Goal: Transaction & Acquisition: Obtain resource

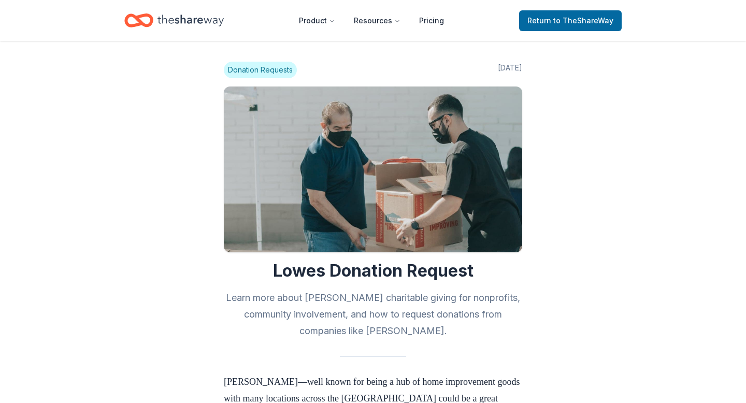
scroll to position [229, 0]
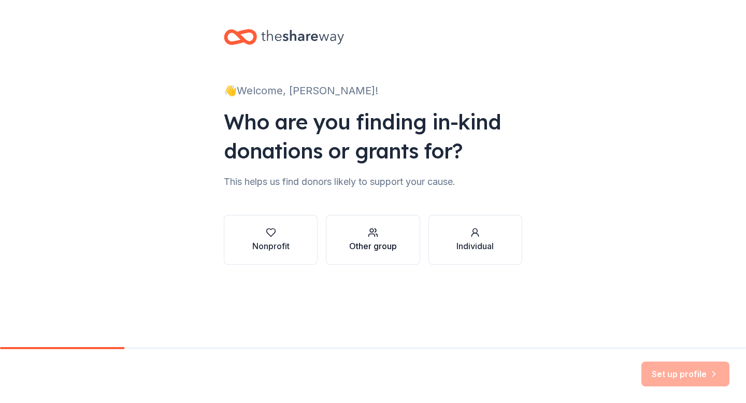
click at [387, 244] on div "Other group" at bounding box center [373, 246] width 48 height 12
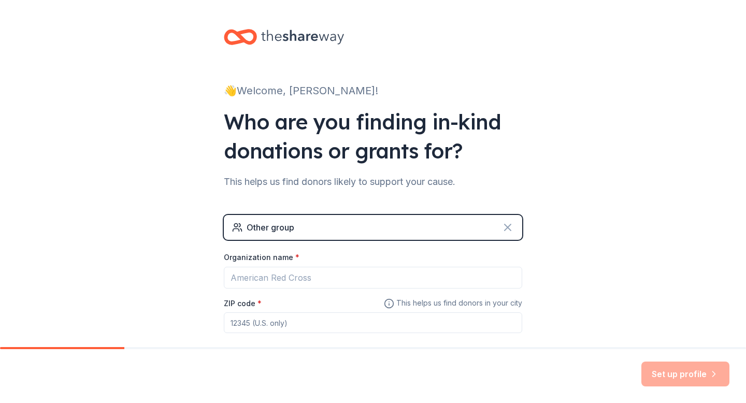
click at [504, 227] on icon at bounding box center [507, 227] width 12 height 12
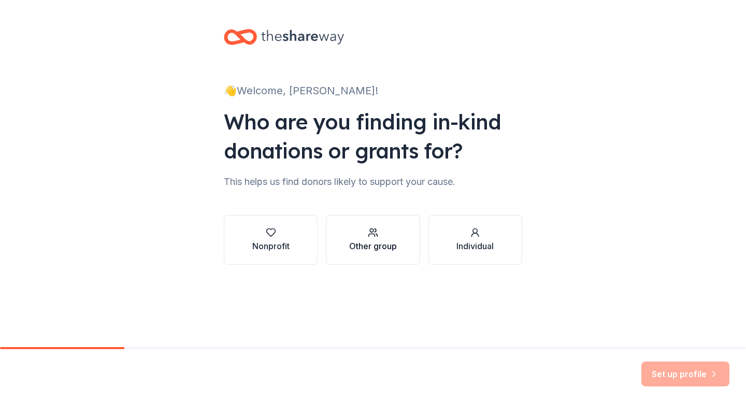
click at [381, 230] on div "button" at bounding box center [373, 232] width 48 height 10
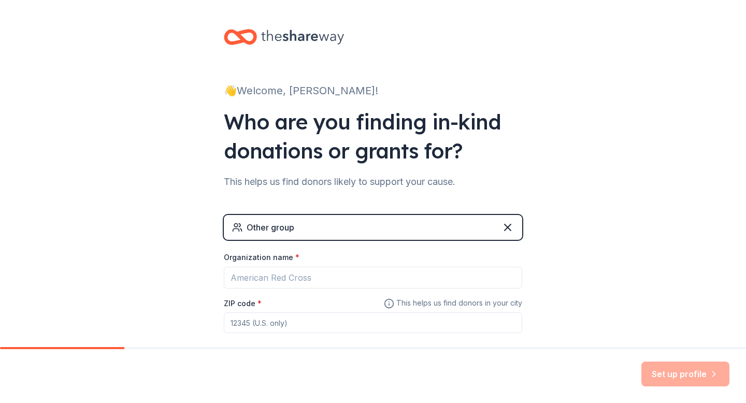
scroll to position [43, 0]
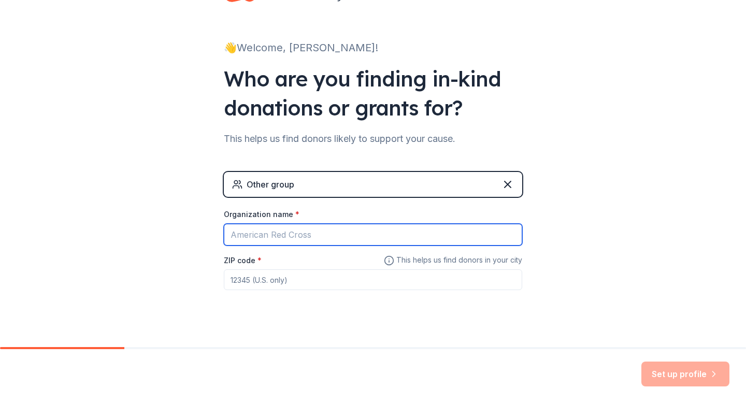
click at [326, 227] on input "Organization name *" at bounding box center [373, 235] width 298 height 22
type input "F"
type input "FRC Team 4500"
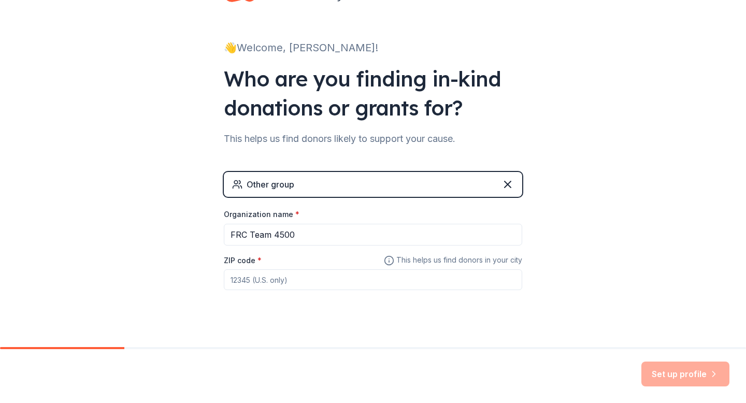
click at [330, 281] on input "ZIP code *" at bounding box center [373, 279] width 298 height 21
type input "63105"
click at [691, 380] on button "Set up profile" at bounding box center [685, 373] width 88 height 25
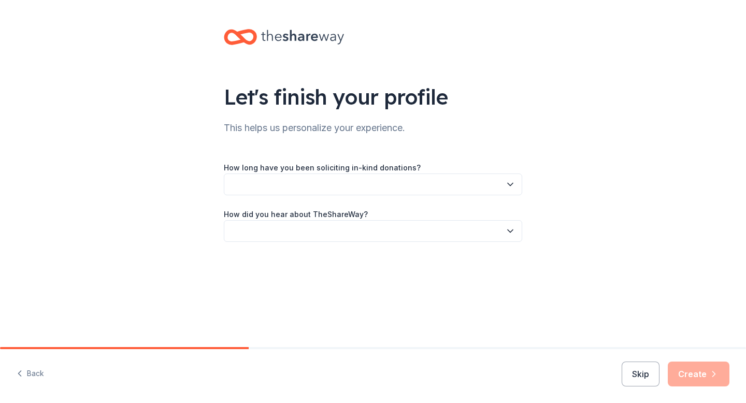
click at [373, 189] on button "button" at bounding box center [373, 184] width 298 height 22
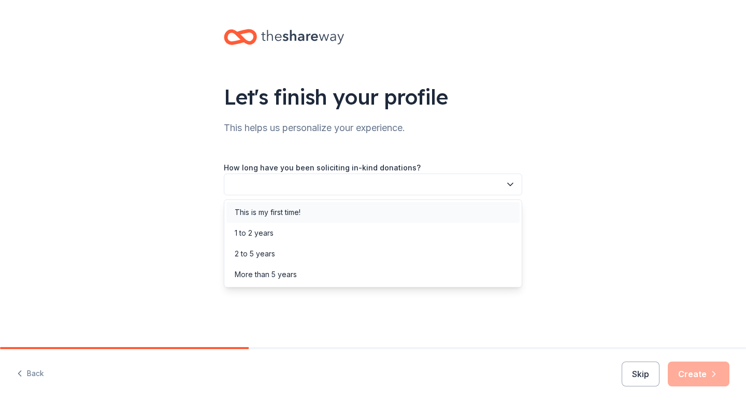
click at [282, 210] on div "This is my first time!" at bounding box center [268, 212] width 66 height 12
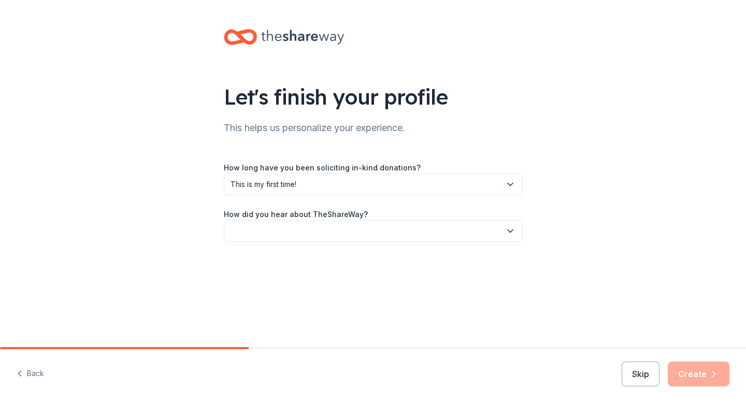
click at [301, 239] on button "button" at bounding box center [373, 231] width 298 height 22
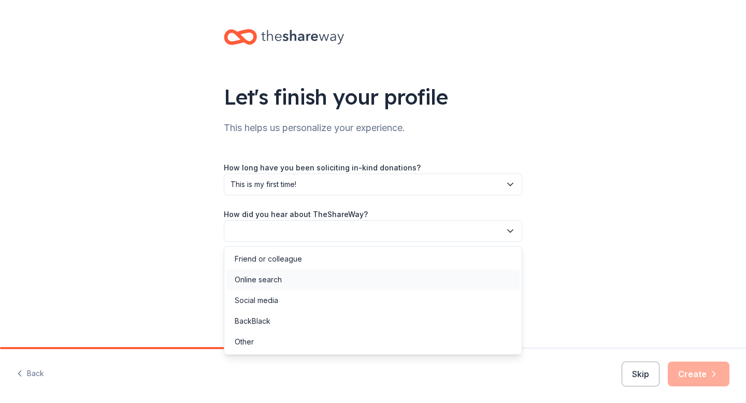
click at [280, 275] on div "Online search" at bounding box center [258, 279] width 47 height 12
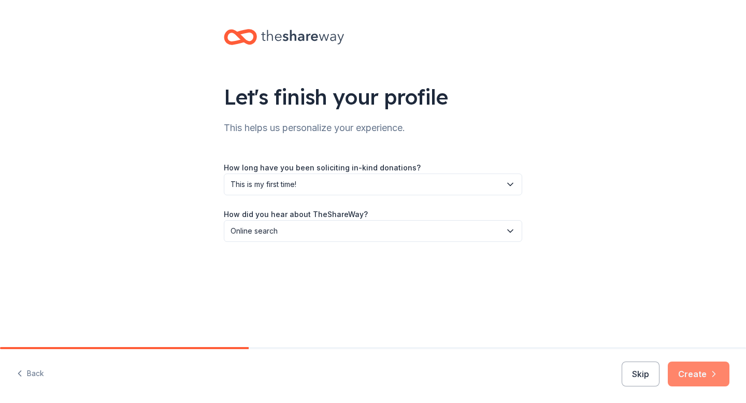
click at [690, 376] on button "Create" at bounding box center [699, 373] width 62 height 25
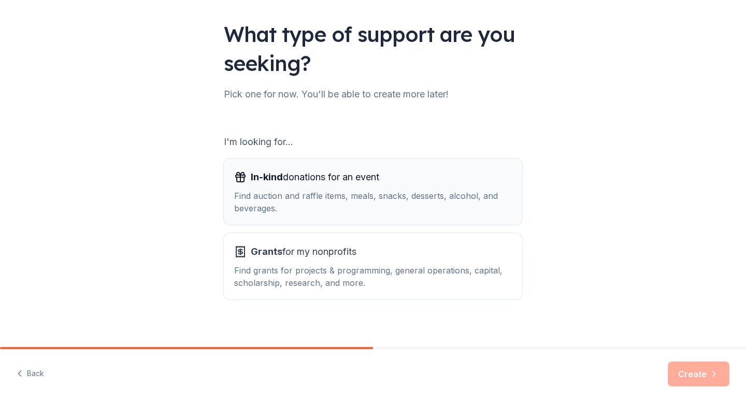
scroll to position [71, 0]
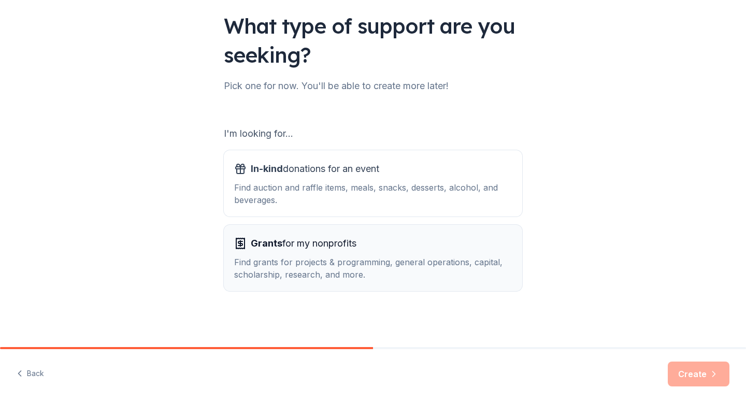
click at [416, 250] on div "Grants for my nonprofits" at bounding box center [373, 243] width 278 height 17
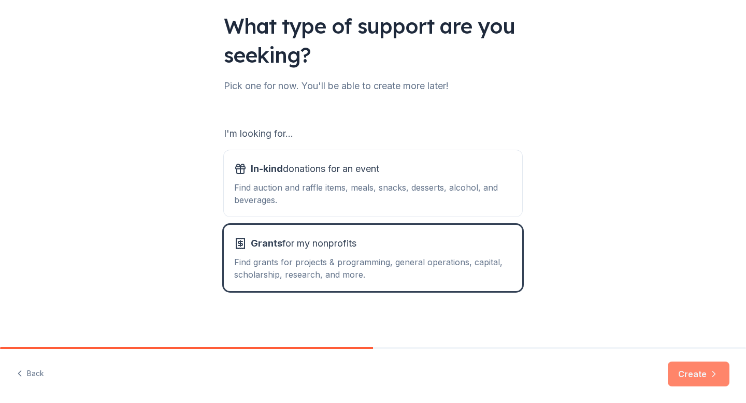
click at [696, 366] on button "Create" at bounding box center [699, 373] width 62 height 25
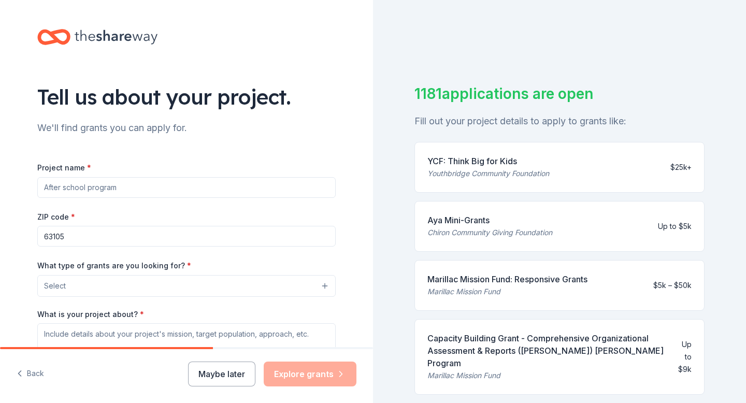
click at [112, 189] on input "Project name *" at bounding box center [186, 187] width 298 height 21
type input "F"
click at [150, 139] on div "Tell us about your project. We'll find grants you can apply for. Project name *…" at bounding box center [186, 247] width 331 height 495
click at [137, 185] on input "FRC Team 4500" at bounding box center [186, 187] width 298 height 21
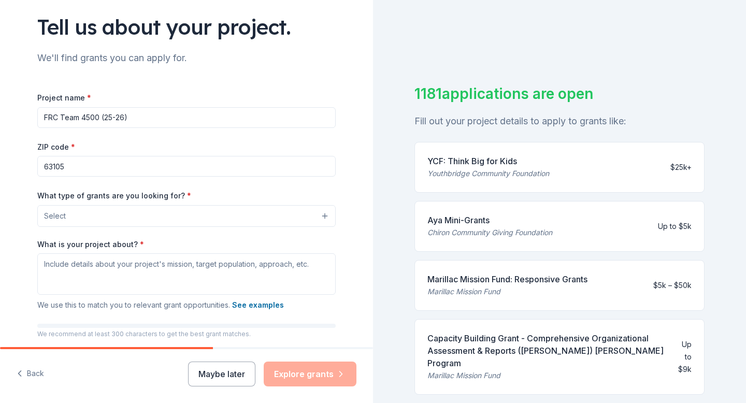
type input "FRC Team 4500 (25-26)"
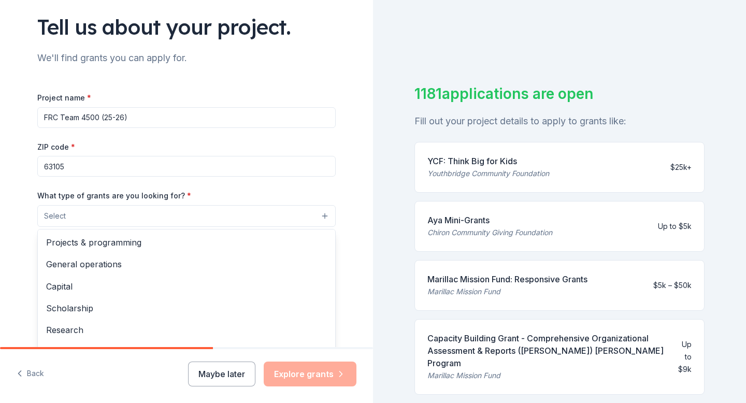
click at [160, 219] on button "Select" at bounding box center [186, 216] width 298 height 22
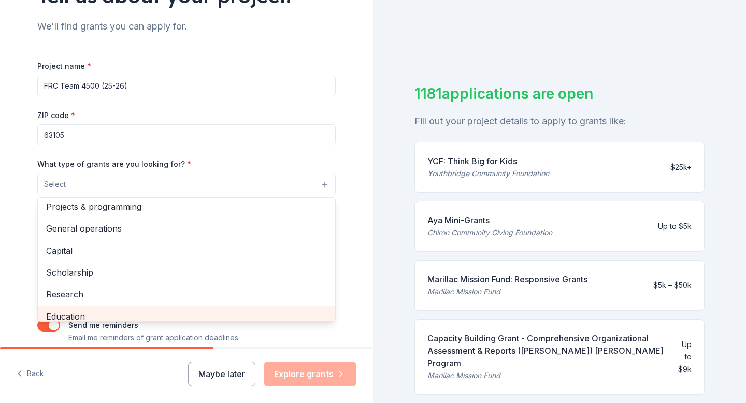
scroll to position [0, 0]
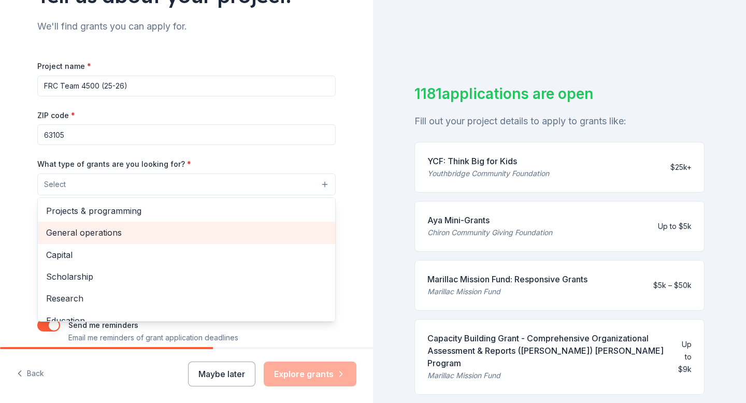
click at [122, 229] on span "General operations" at bounding box center [186, 232] width 281 height 13
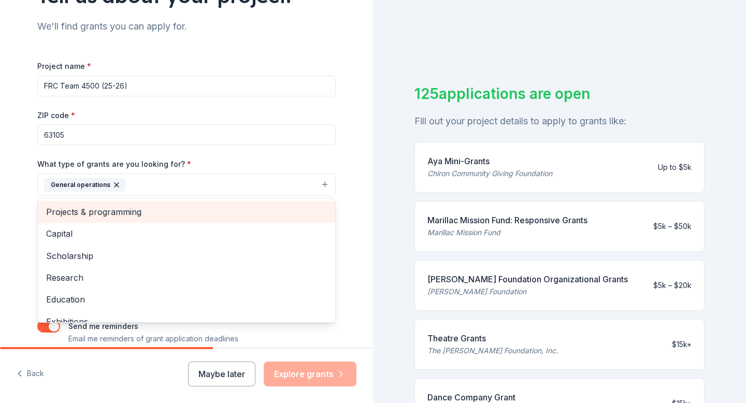
click at [171, 217] on span "Projects & programming" at bounding box center [186, 211] width 281 height 13
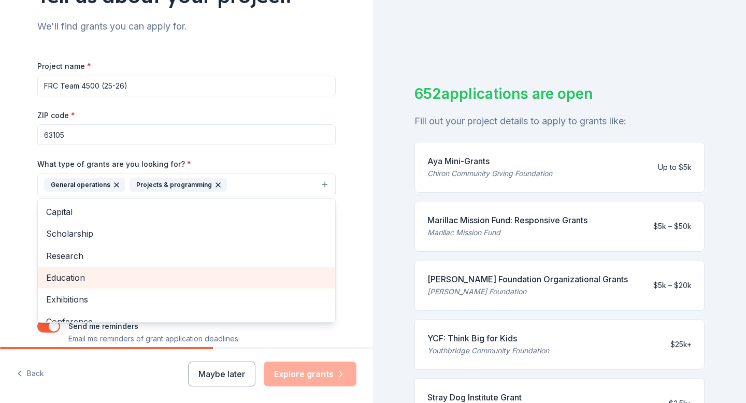
click at [109, 287] on div "Education" at bounding box center [186, 278] width 297 height 22
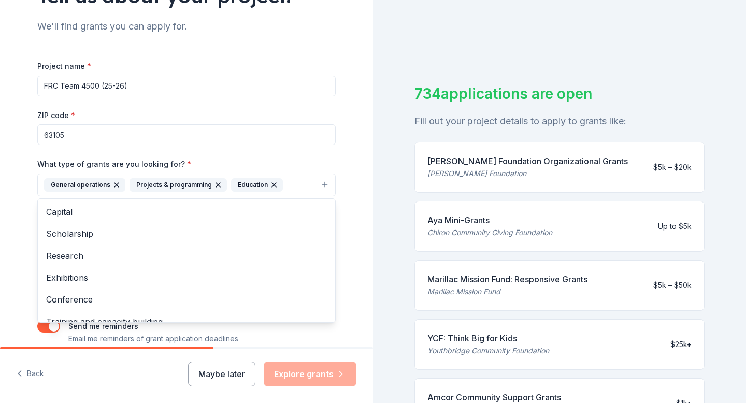
drag, startPoint x: 46, startPoint y: 208, endPoint x: 219, endPoint y: 323, distance: 207.4
click at [219, 323] on div "Project name * FRC Team 4500 (25-26) ZIP code * 63105 What type of grants are y…" at bounding box center [186, 202] width 298 height 285
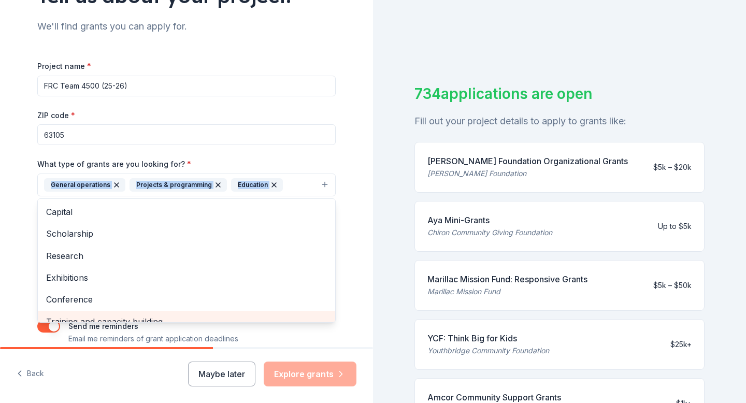
drag, startPoint x: 150, startPoint y: 165, endPoint x: 62, endPoint y: 310, distance: 169.9
click at [60, 196] on div "What type of grants are you looking for? * General operations Projects & progra…" at bounding box center [186, 176] width 298 height 39
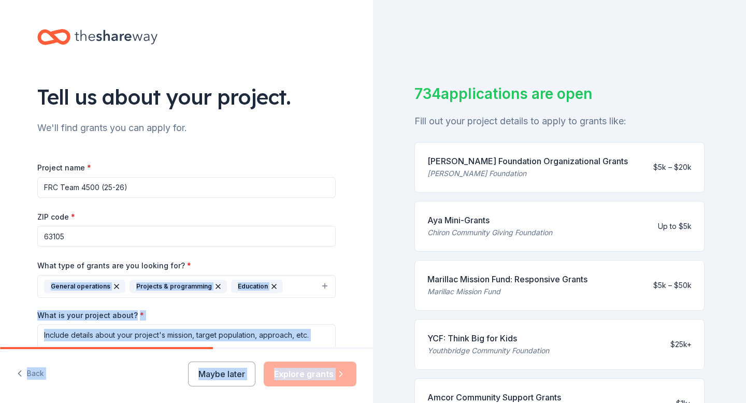
scroll to position [136, 0]
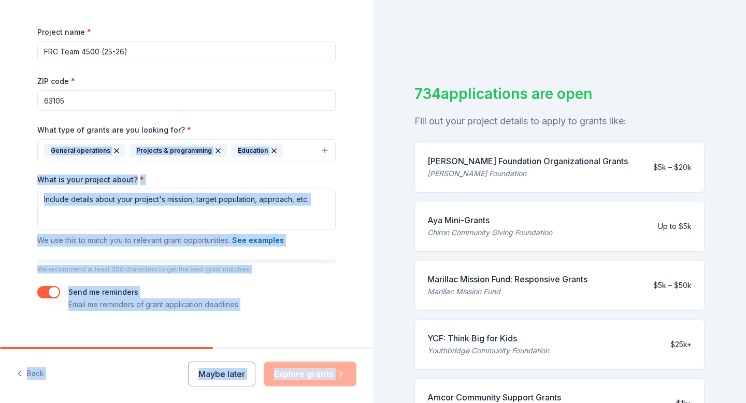
click at [294, 151] on button "General operations Projects & programming Education" at bounding box center [186, 150] width 298 height 23
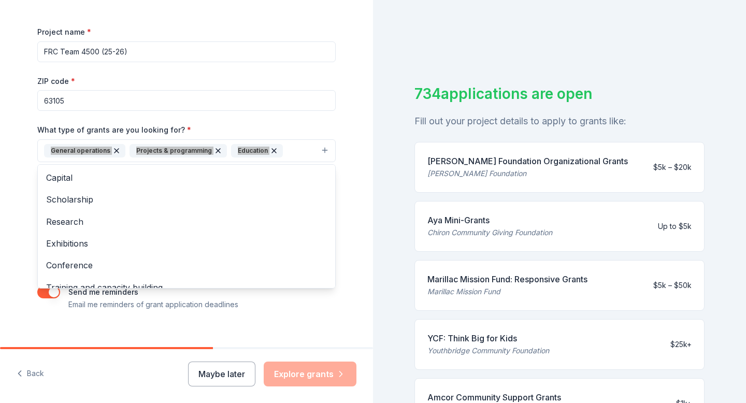
click at [343, 230] on div "Tell us about your project. We'll find grants you can apply for. Project name *…" at bounding box center [186, 112] width 331 height 496
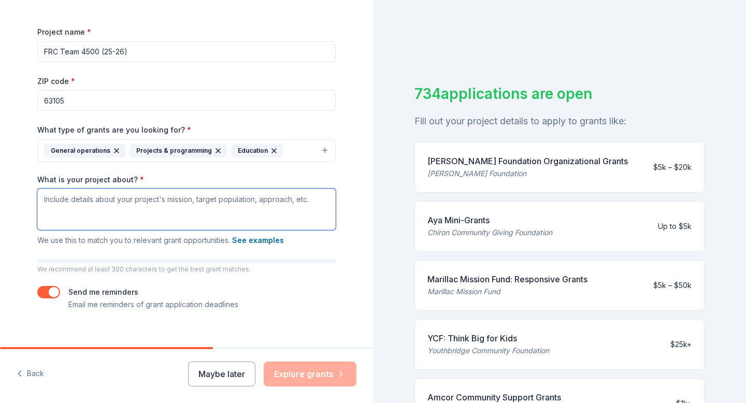
click at [158, 209] on textarea "What is your project about? *" at bounding box center [186, 209] width 298 height 41
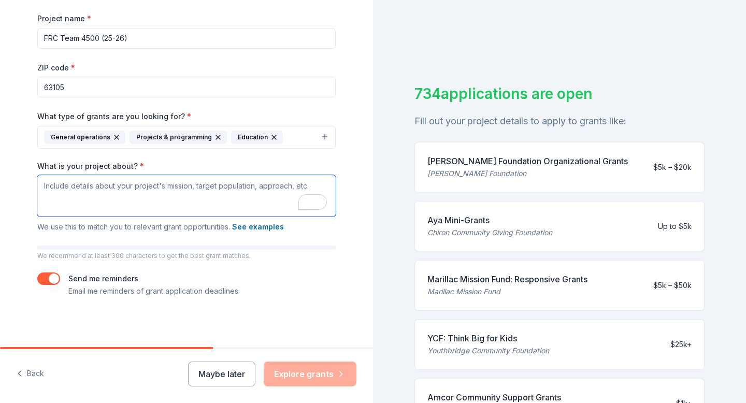
scroll to position [149, 0]
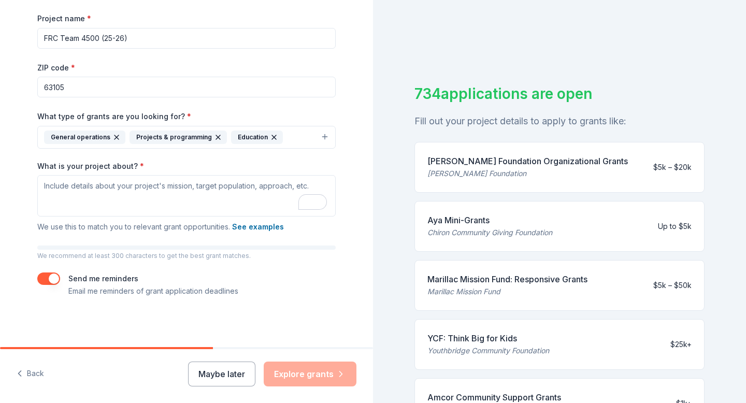
drag, startPoint x: 28, startPoint y: 162, endPoint x: 331, endPoint y: 185, distance: 303.4
click at [331, 185] on div "Tell us about your project. We'll find grants you can apply for. Project name *…" at bounding box center [186, 99] width 331 height 496
copy label "What is your project about? *"
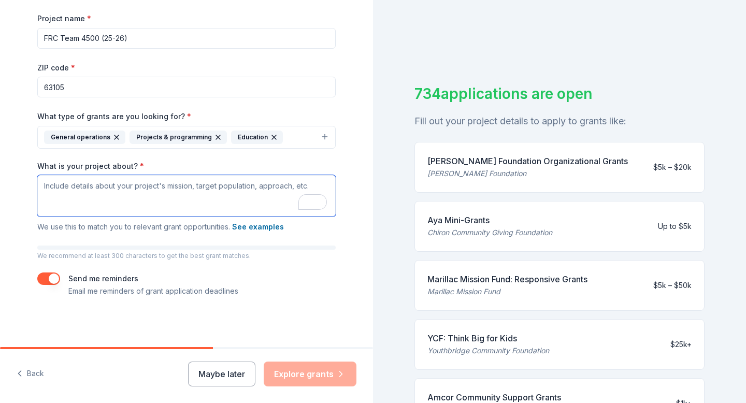
click at [187, 205] on textarea "What is your project about? *" at bounding box center [186, 195] width 298 height 41
paste textarea "Our project is about working together to design, build, and program robots for …"
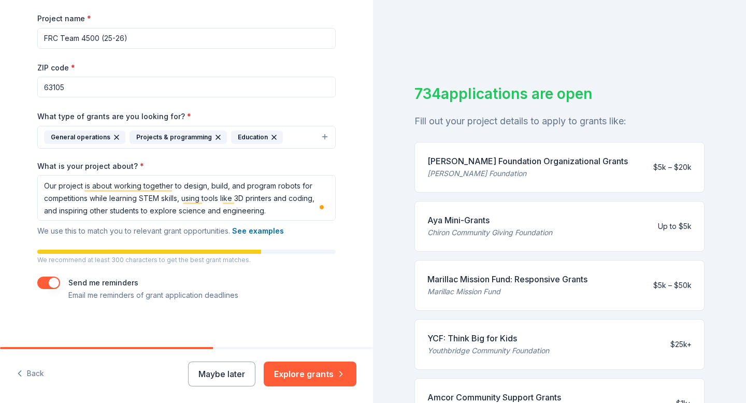
click at [357, 258] on div "Tell us about your project. We'll find grants you can apply for. Project name *…" at bounding box center [186, 101] width 373 height 500
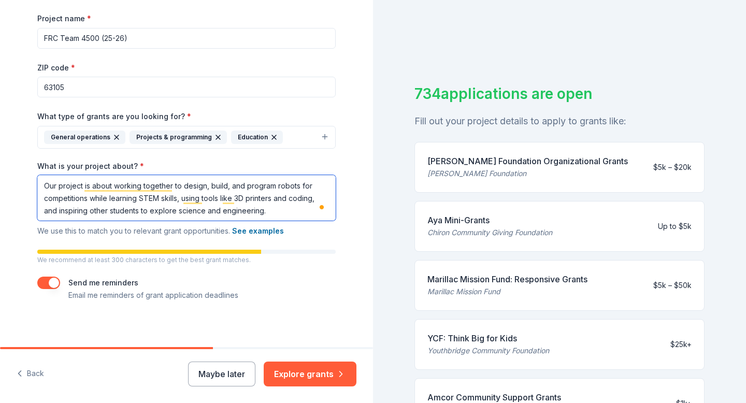
drag, startPoint x: 293, startPoint y: 213, endPoint x: 0, endPoint y: 138, distance: 302.5
click at [0, 138] on div "Tell us about your project. We'll find grants you can apply for. Project name *…" at bounding box center [186, 101] width 373 height 500
paste textarea "our project is about collaborating as a team to design, build, and program comp…"
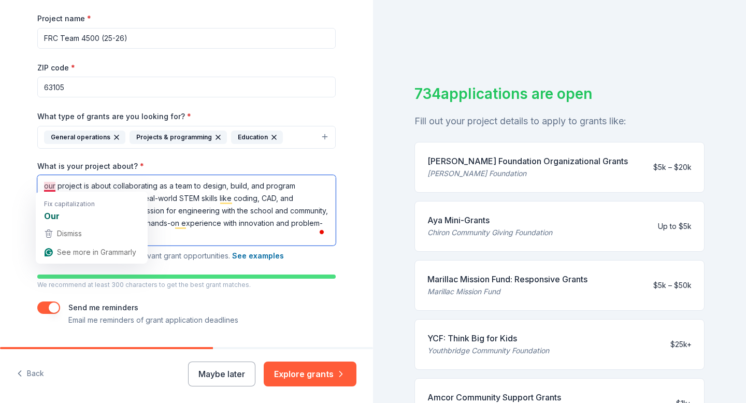
click at [50, 185] on textarea "our project is about collaborating as a team to design, build, and program comp…" at bounding box center [186, 210] width 298 height 70
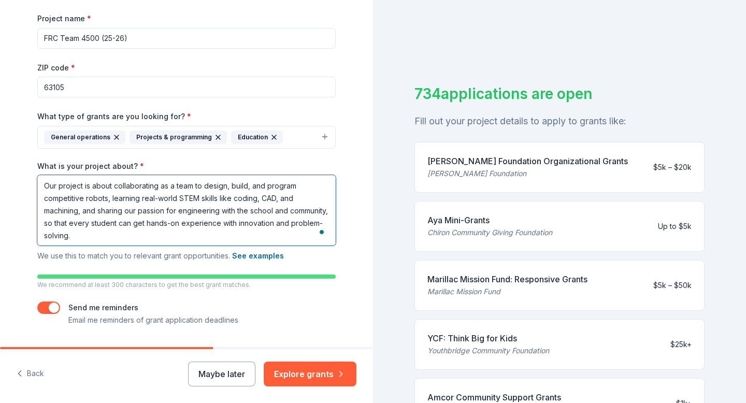
click at [144, 233] on textarea "Our project is about collaborating as a team to design, build, and program comp…" at bounding box center [186, 210] width 298 height 70
type textarea "Our project is about collaborating as a team to design, build, and program comp…"
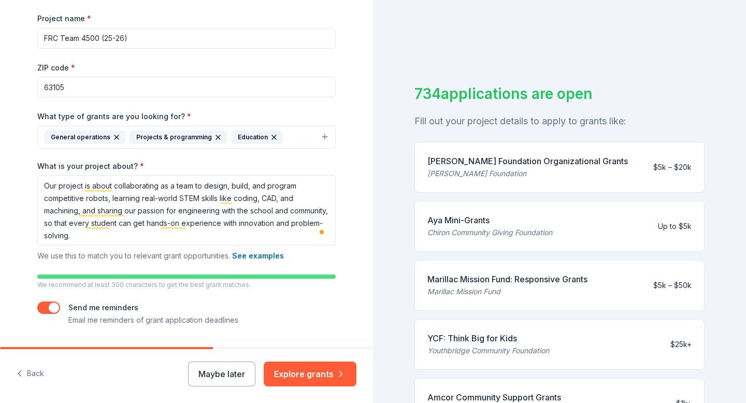
click at [356, 206] on div "Tell us about your project. We'll find grants you can apply for. Project name *…" at bounding box center [186, 113] width 373 height 525
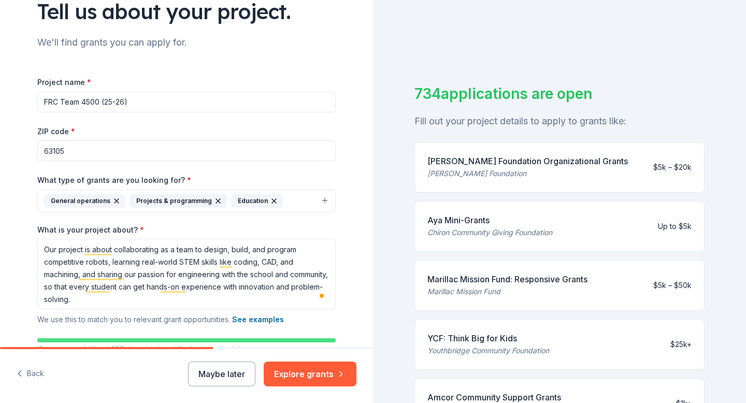
scroll to position [0, 0]
click at [298, 197] on button "General operations Projects & programming Education" at bounding box center [186, 201] width 298 height 23
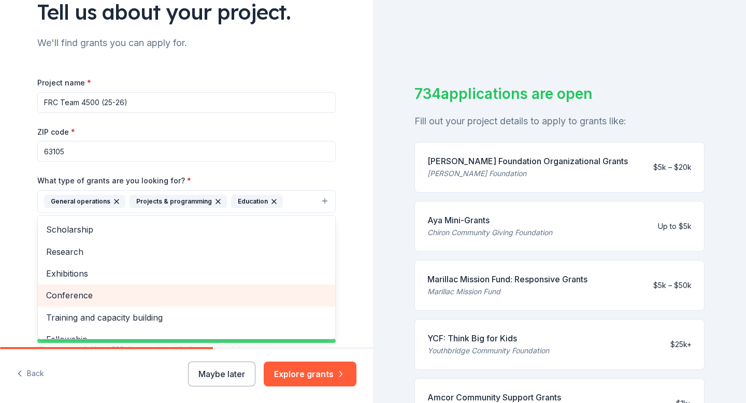
scroll to position [56, 0]
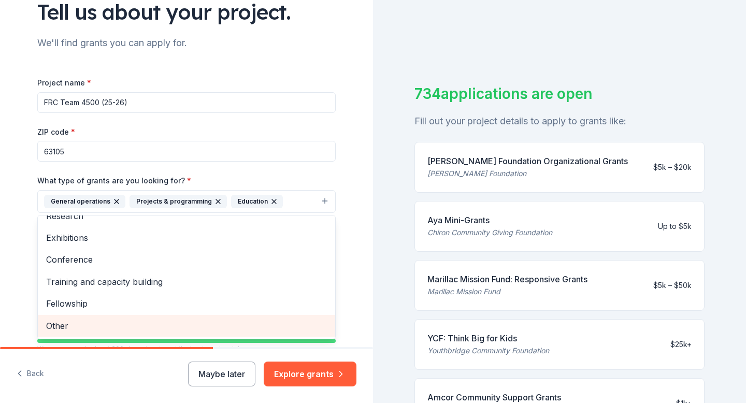
click at [119, 325] on span "Other" at bounding box center [186, 325] width 281 height 13
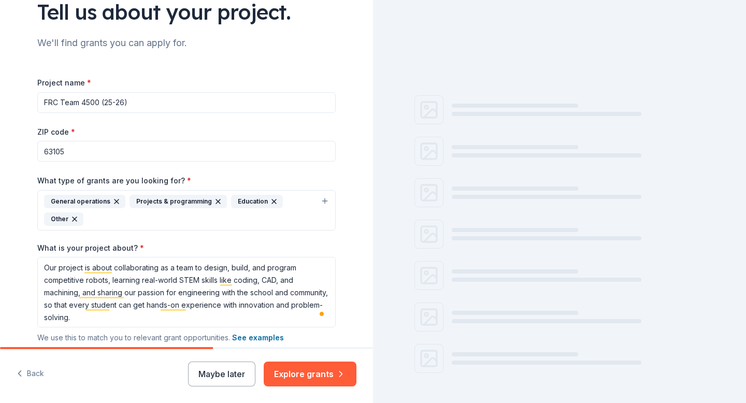
click at [282, 211] on div "General operations Projects & programming Education Other" at bounding box center [180, 210] width 272 height 31
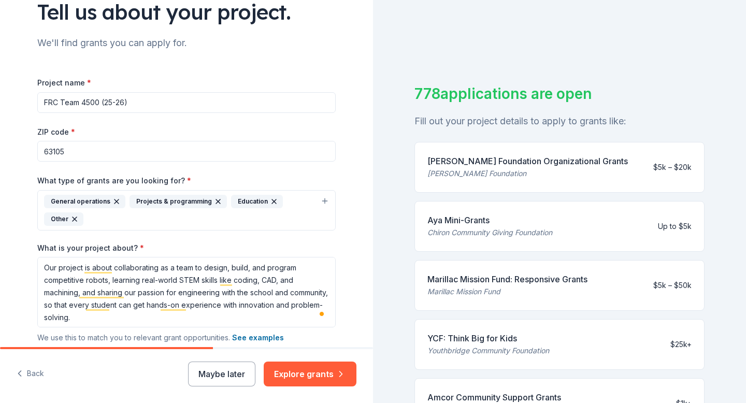
click at [246, 222] on div "General operations Projects & programming Education Other" at bounding box center [180, 210] width 272 height 31
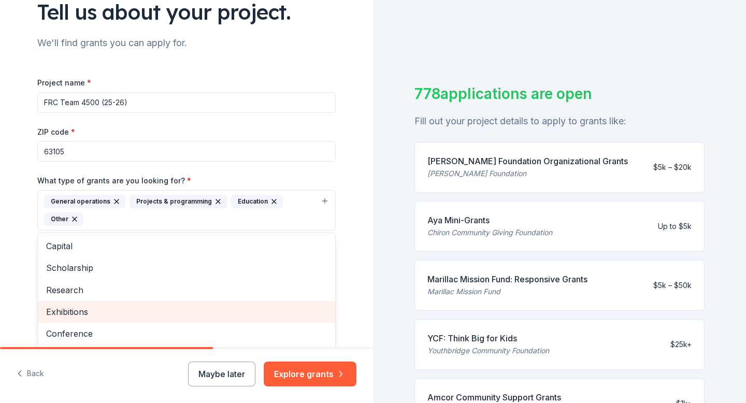
click at [189, 311] on span "Exhibitions" at bounding box center [186, 311] width 281 height 13
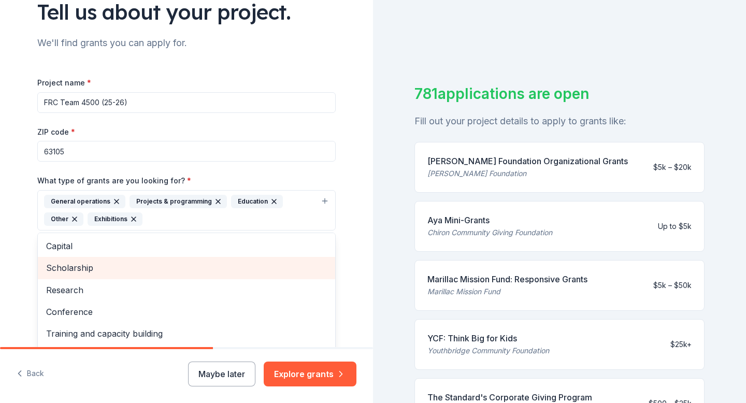
scroll to position [12, 0]
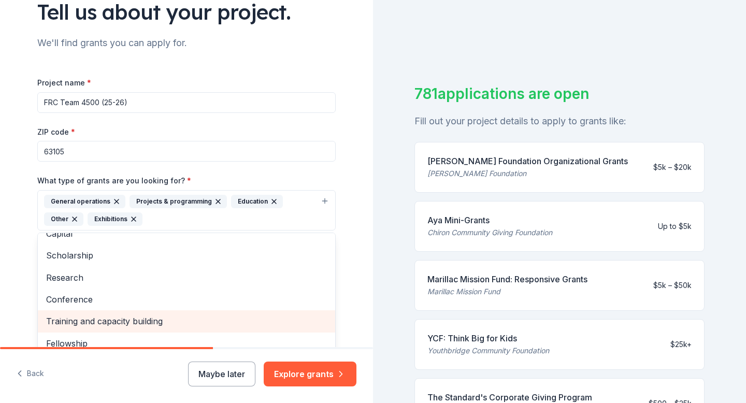
click at [112, 323] on span "Training and capacity building" at bounding box center [186, 320] width 281 height 13
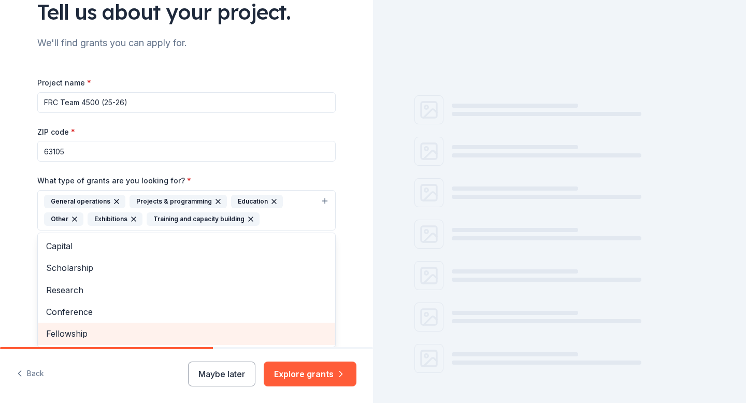
scroll to position [196, 0]
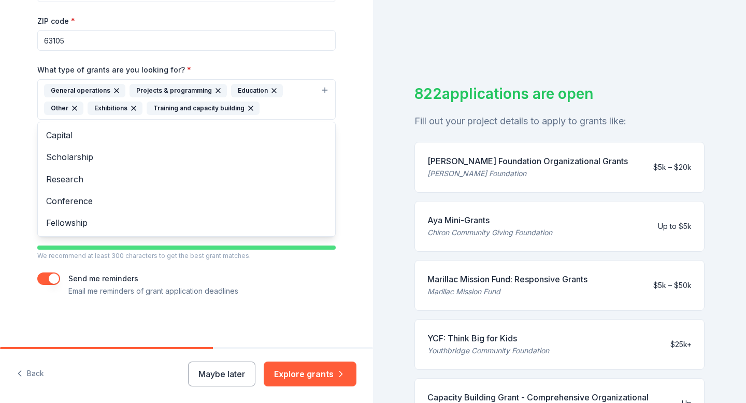
click at [132, 110] on icon "button" at bounding box center [134, 108] width 4 height 4
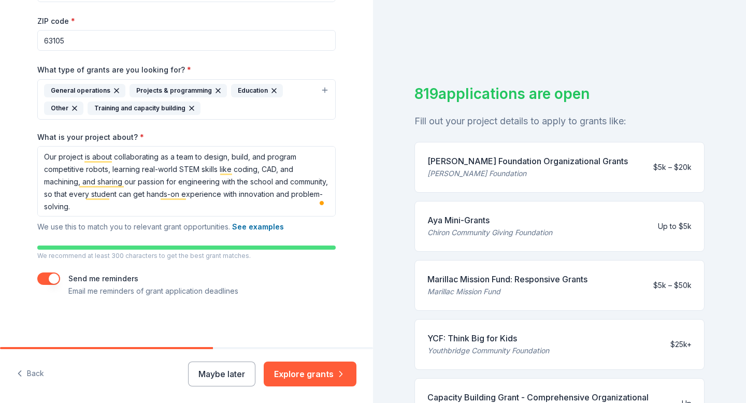
click at [187, 111] on icon "button" at bounding box center [191, 108] width 8 height 8
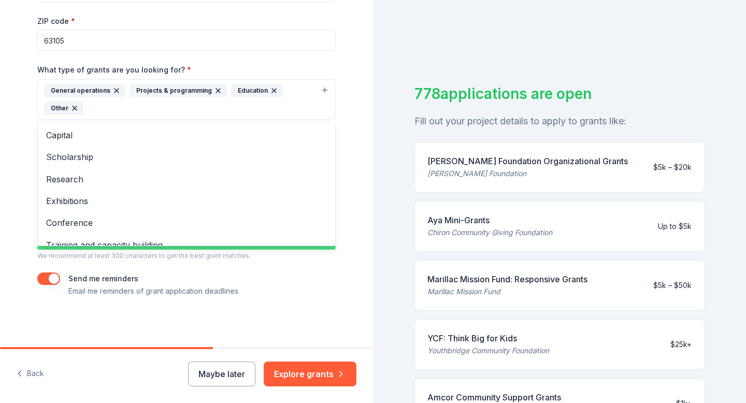
click at [354, 249] on div "Tell us about your project. We'll find grants you can apply for. Project name *…" at bounding box center [186, 75] width 373 height 543
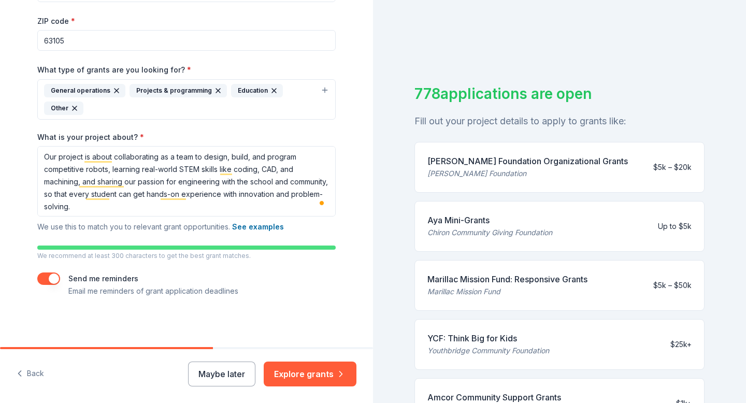
scroll to position [12, 0]
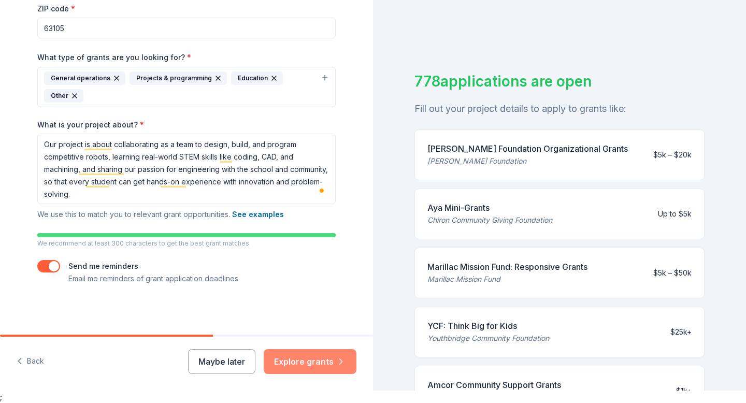
click at [303, 359] on button "Explore grants" at bounding box center [310, 361] width 93 height 25
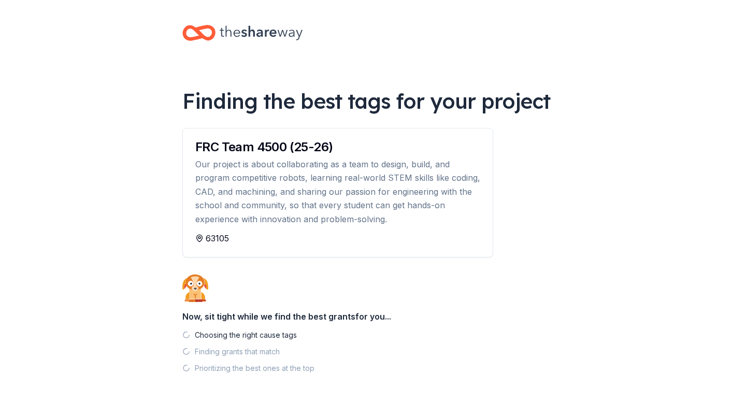
scroll to position [40, 0]
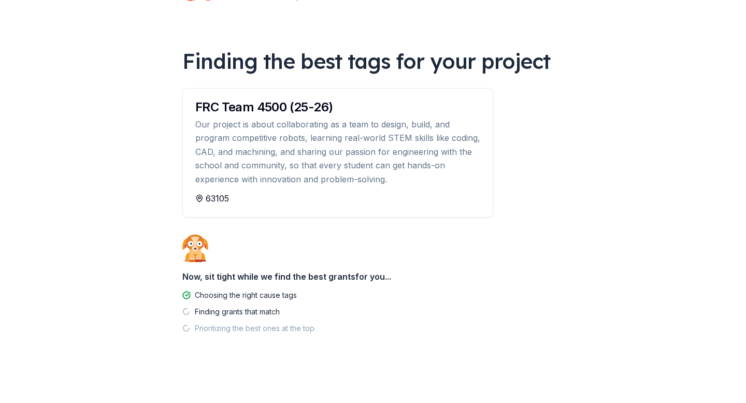
click at [403, 156] on div "Our project is about collaborating as a team to design, build, and program comp…" at bounding box center [337, 152] width 285 height 68
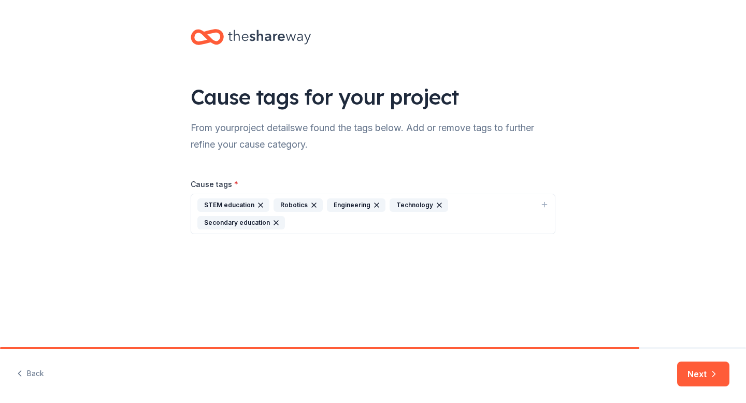
click at [539, 205] on button "STEM education Robotics Engineering Technology Secondary education" at bounding box center [373, 214] width 365 height 40
type input "r"
type input "m"
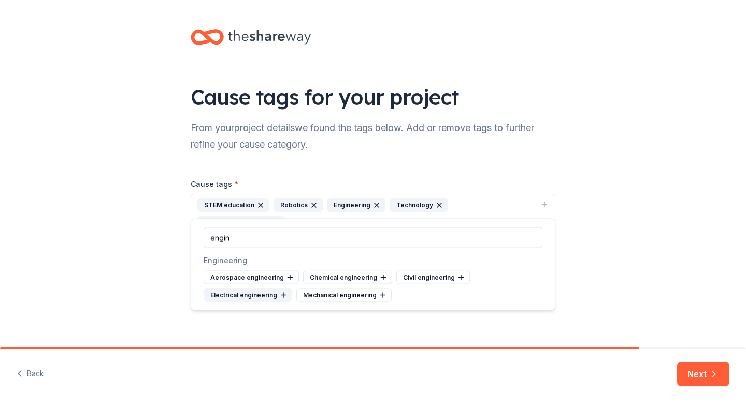
type input "engin"
click at [280, 297] on icon at bounding box center [283, 295] width 8 height 8
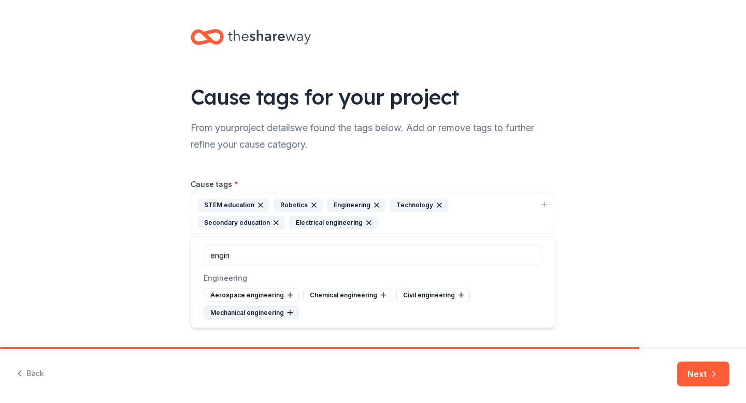
click at [290, 313] on icon at bounding box center [290, 313] width 8 height 8
click at [714, 284] on div "Cause tags for your project From your project details we found the tags below. …" at bounding box center [373, 173] width 746 height 347
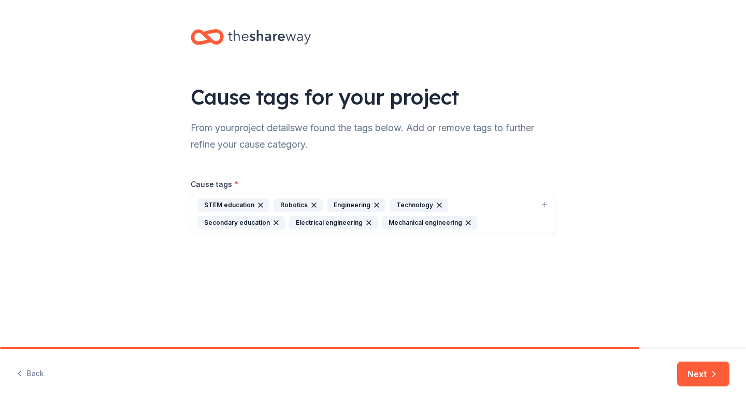
click at [545, 205] on icon "button" at bounding box center [544, 204] width 8 height 8
type input "b"
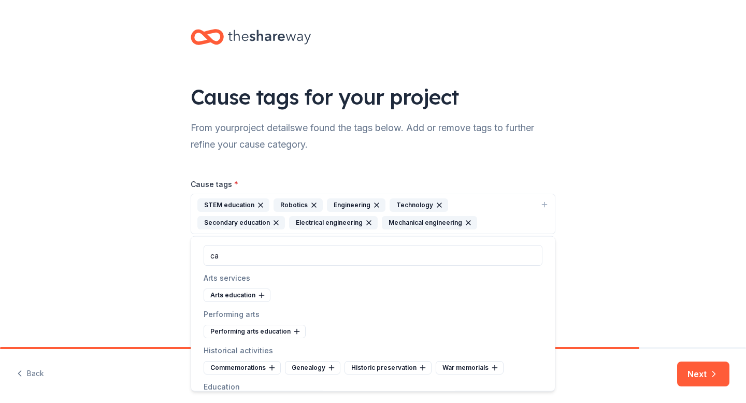
type input "c"
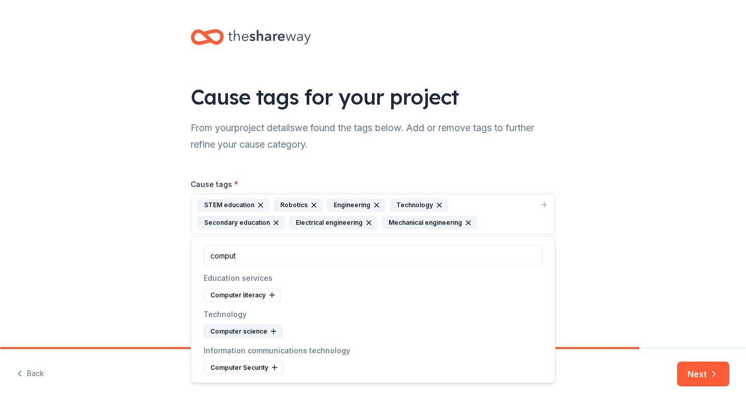
click at [276, 331] on div "Computer science" at bounding box center [243, 331] width 79 height 13
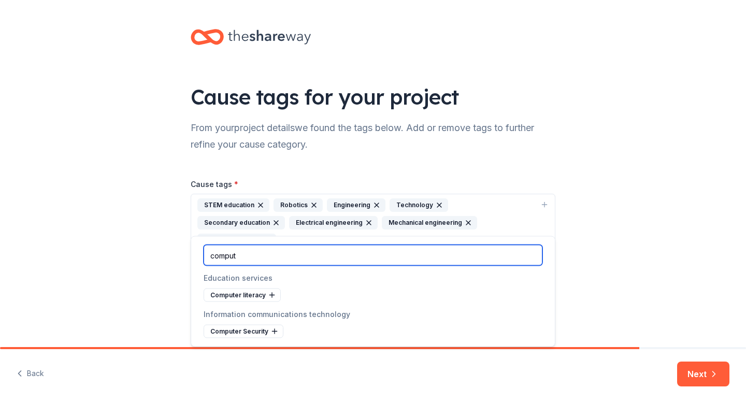
drag, startPoint x: 302, startPoint y: 259, endPoint x: 170, endPoint y: 237, distance: 133.3
click at [170, 237] on body "Cause tags for your project From your project details we found the tags below. …" at bounding box center [373, 201] width 746 height 403
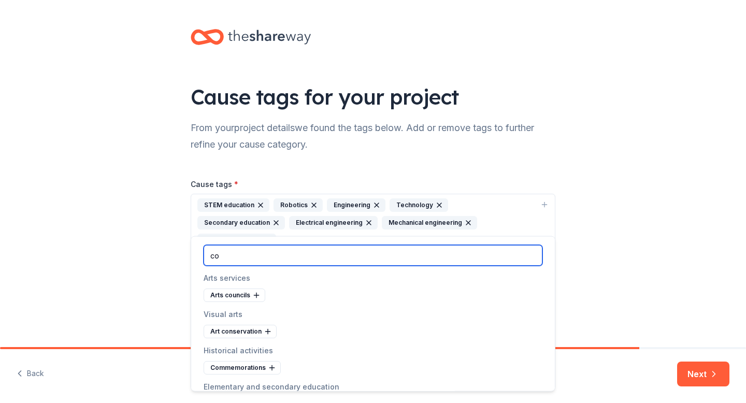
type input "c"
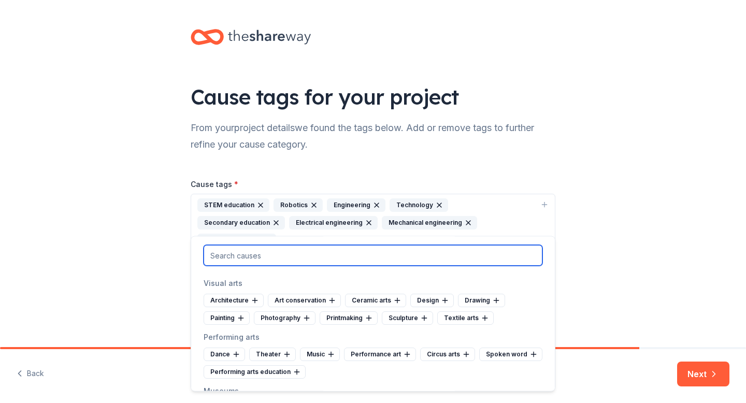
scroll to position [141, 0]
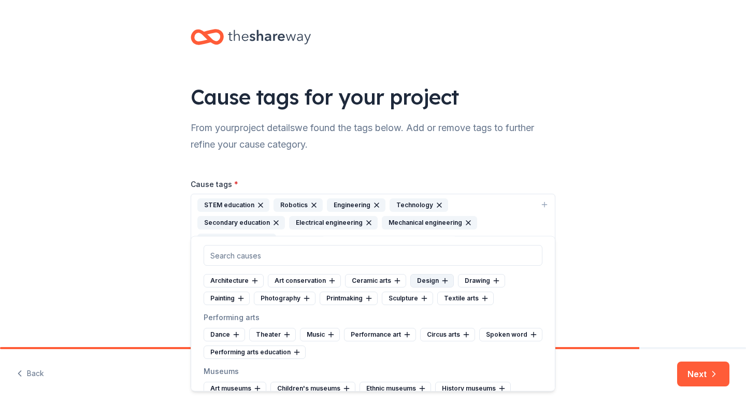
click at [441, 279] on icon at bounding box center [445, 281] width 8 height 8
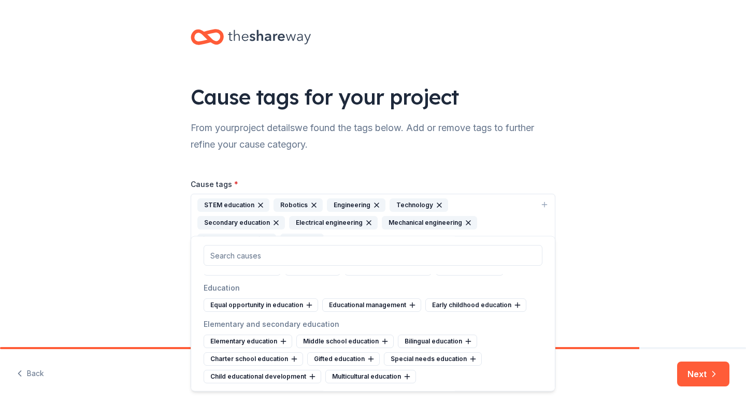
scroll to position [409, 0]
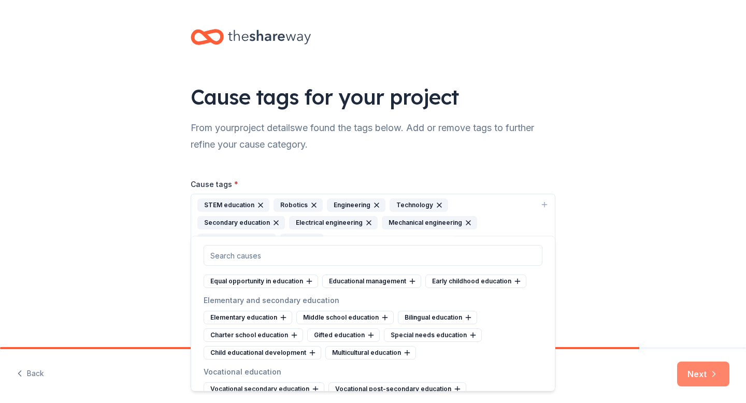
click at [690, 377] on button "Next" at bounding box center [703, 373] width 52 height 25
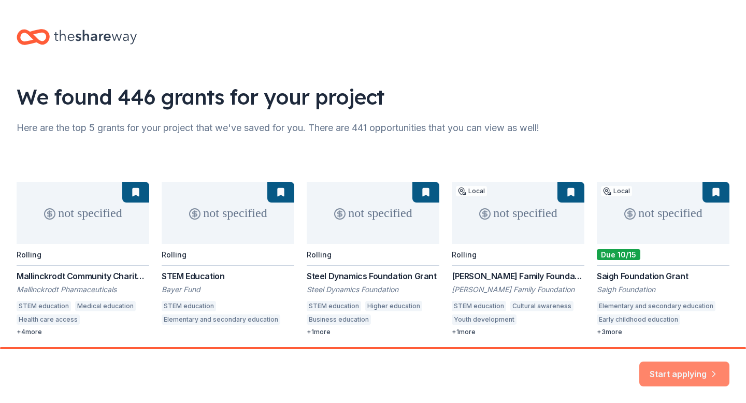
click at [699, 370] on button "Start applying" at bounding box center [684, 368] width 90 height 25
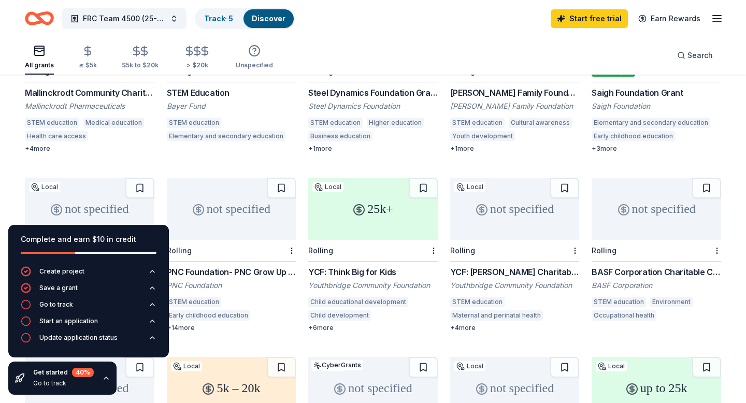
scroll to position [60, 0]
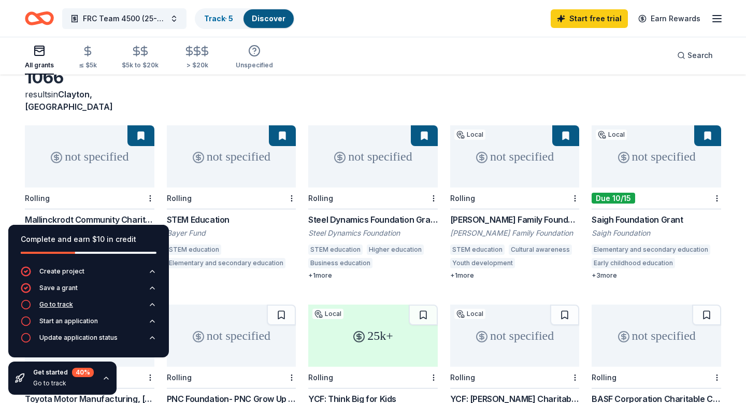
click at [59, 307] on div "Go to track" at bounding box center [56, 304] width 34 height 8
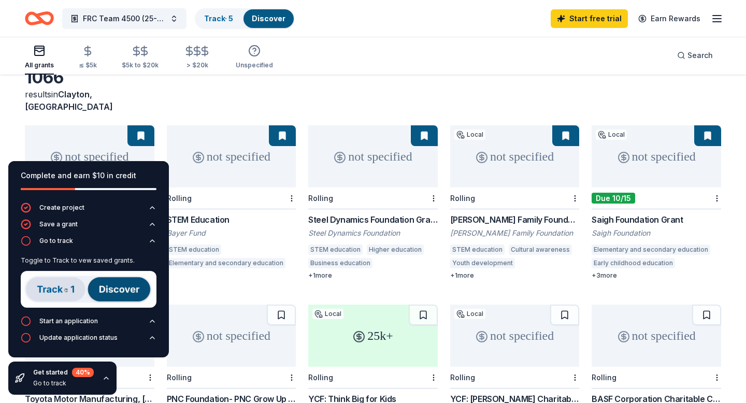
click at [62, 291] on img at bounding box center [89, 289] width 136 height 37
click at [90, 317] on div "Start an application" at bounding box center [68, 321] width 59 height 8
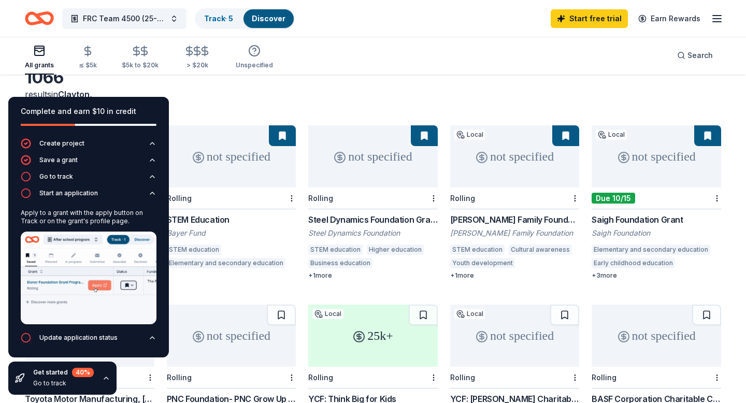
click at [159, 330] on div "Create project Save a grant Go to track Start an application Apply to a grant w…" at bounding box center [88, 247] width 161 height 219
click at [269, 21] on link "Discover" at bounding box center [269, 18] width 34 height 9
click at [221, 17] on link "Track · 5" at bounding box center [218, 18] width 29 height 9
click at [205, 19] on link "Track · 5" at bounding box center [218, 18] width 29 height 9
click at [57, 192] on div "Start an application" at bounding box center [68, 193] width 59 height 8
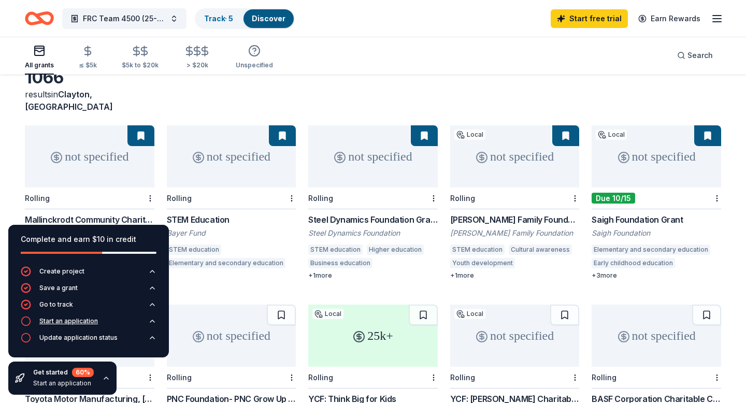
scroll to position [1, 0]
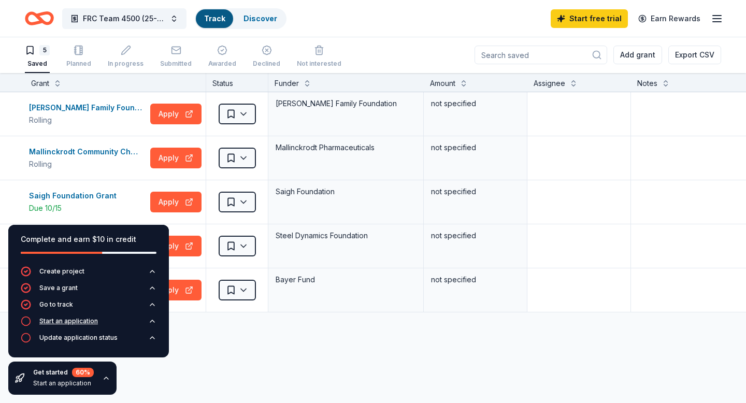
click at [65, 327] on button "Start an application" at bounding box center [89, 324] width 136 height 17
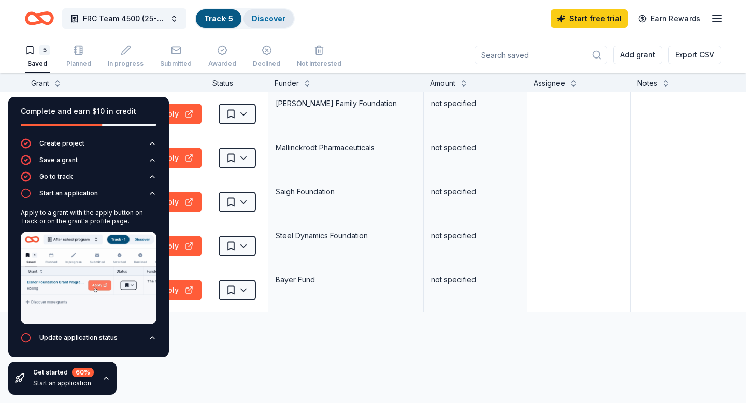
click at [263, 25] on div "Discover" at bounding box center [268, 18] width 50 height 19
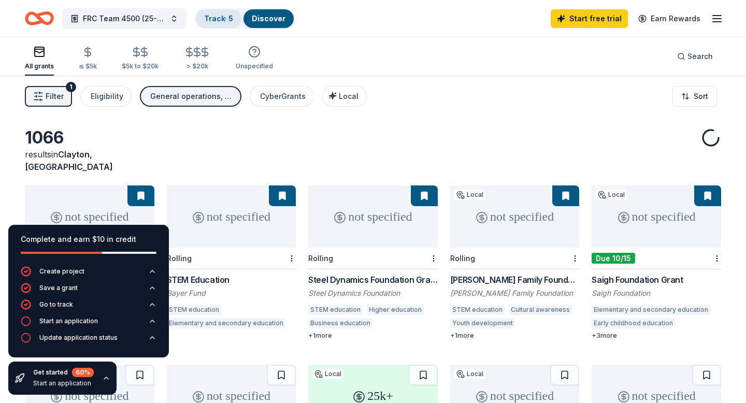
click at [224, 21] on link "Track · 5" at bounding box center [218, 18] width 29 height 9
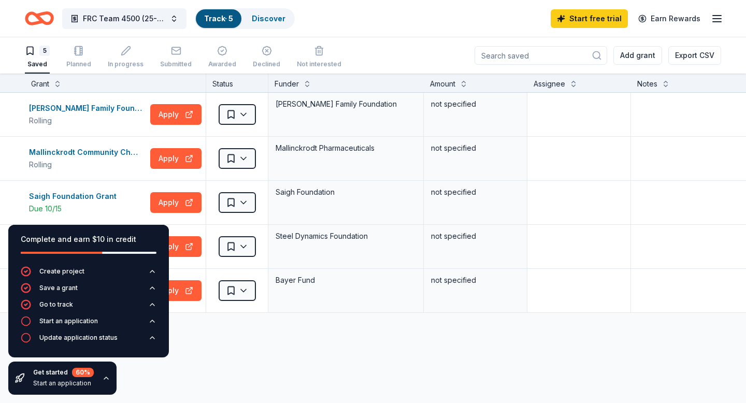
scroll to position [1, 0]
click at [266, 27] on button "Track · 5 Discover" at bounding box center [245, 18] width 100 height 21
click at [265, 23] on div "Discover" at bounding box center [268, 18] width 50 height 19
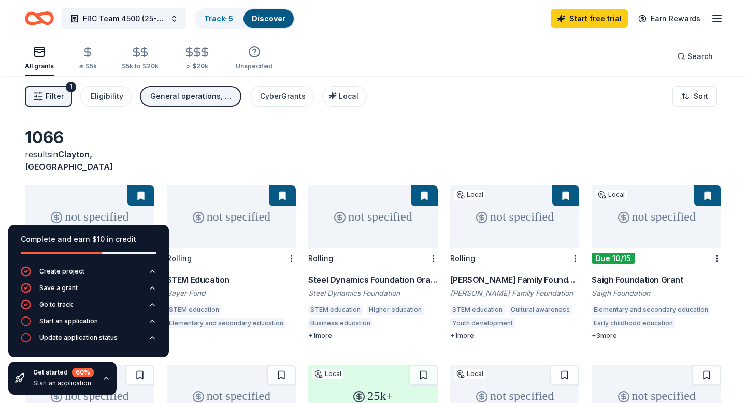
click at [98, 70] on div "All grants ≤ $5k $5k to $20k > $20k Unspecified" at bounding box center [149, 58] width 248 height 34
click at [85, 65] on div "≤ $5k" at bounding box center [88, 66] width 18 height 8
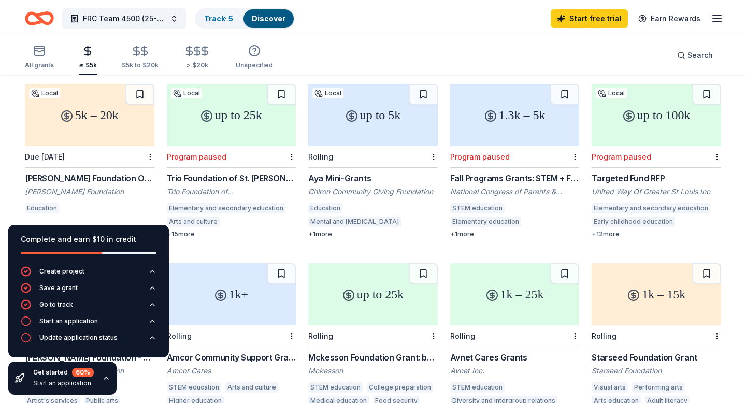
scroll to position [102, 0]
click at [505, 125] on div "1.3k – 5k" at bounding box center [514, 114] width 129 height 62
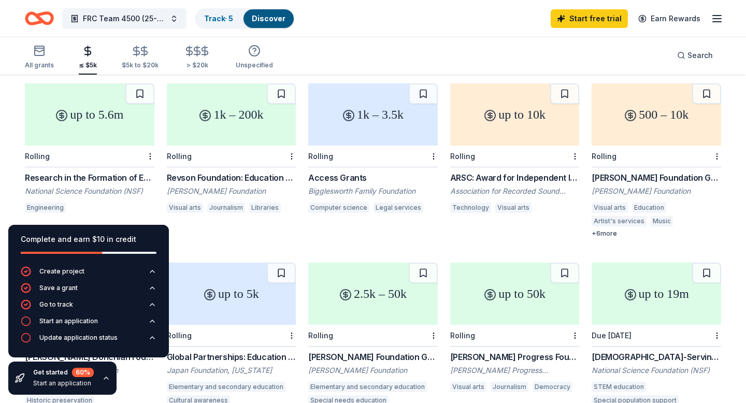
scroll to position [0, 0]
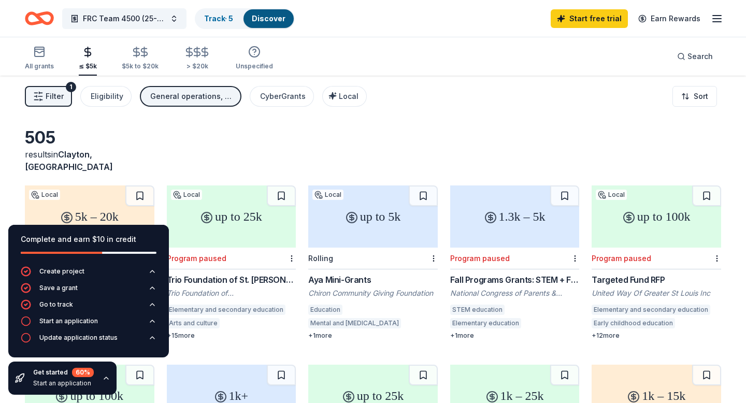
click at [56, 95] on span "Filter" at bounding box center [55, 96] width 18 height 12
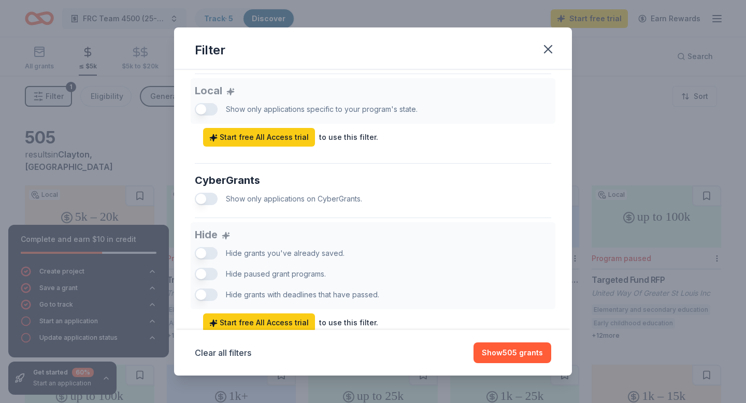
scroll to position [619, 0]
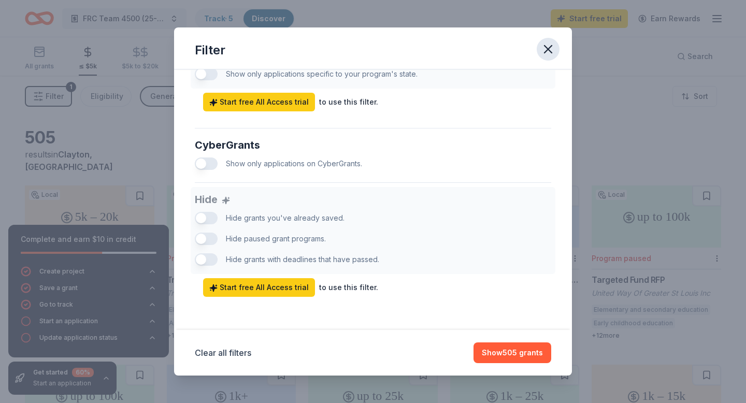
click at [549, 45] on icon "button" at bounding box center [548, 49] width 15 height 15
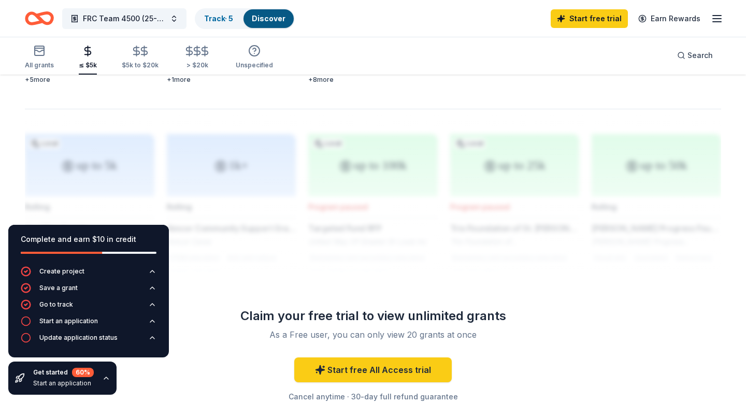
scroll to position [828, 0]
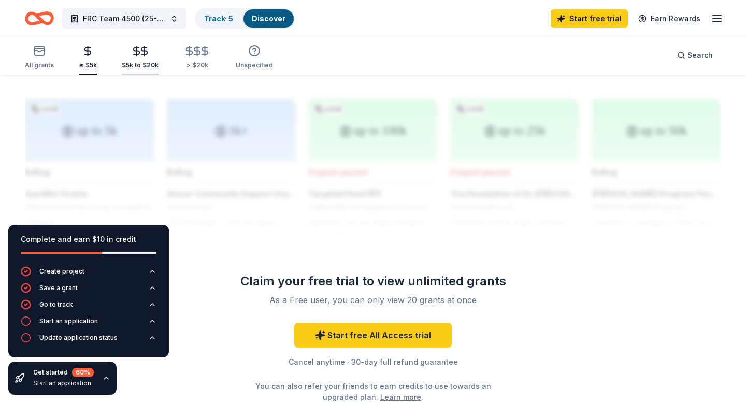
click at [146, 65] on div "$5k to $20k" at bounding box center [140, 65] width 37 height 8
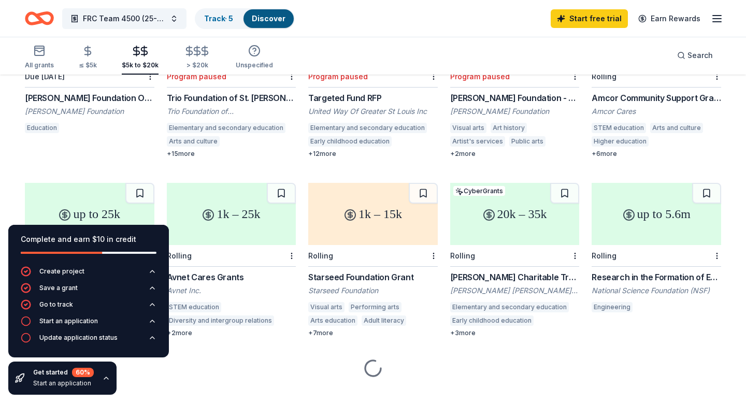
scroll to position [183, 0]
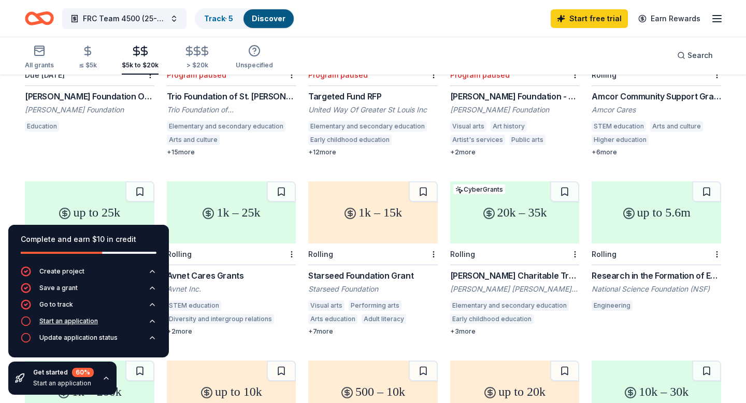
click at [95, 328] on button "Start an application" at bounding box center [89, 324] width 136 height 17
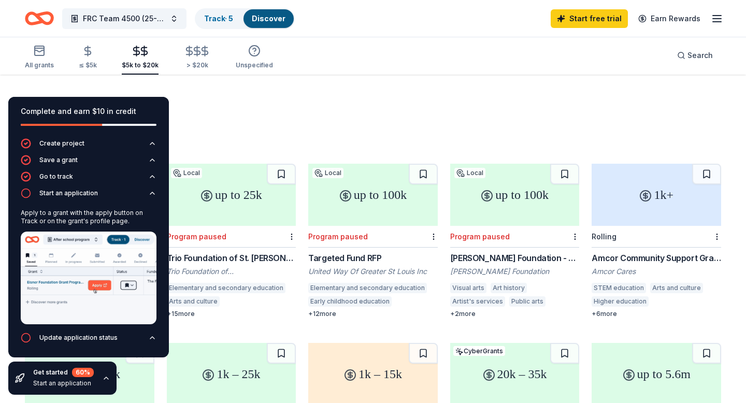
scroll to position [0, 0]
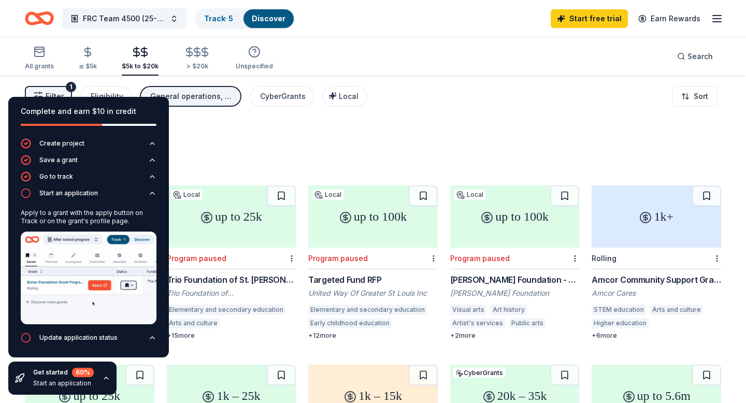
click at [620, 233] on div "1k+" at bounding box center [655, 216] width 129 height 62
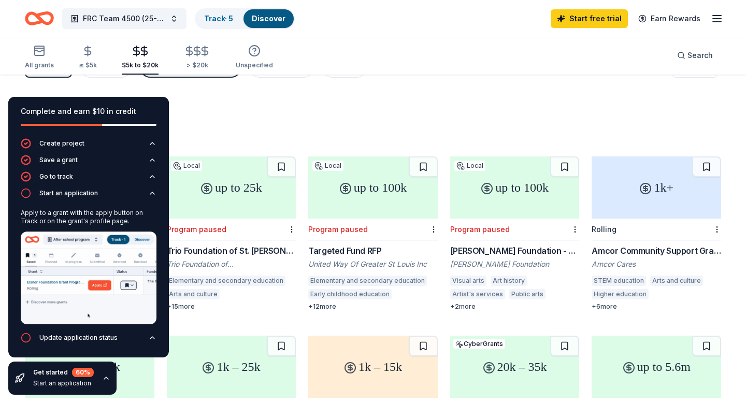
scroll to position [54, 0]
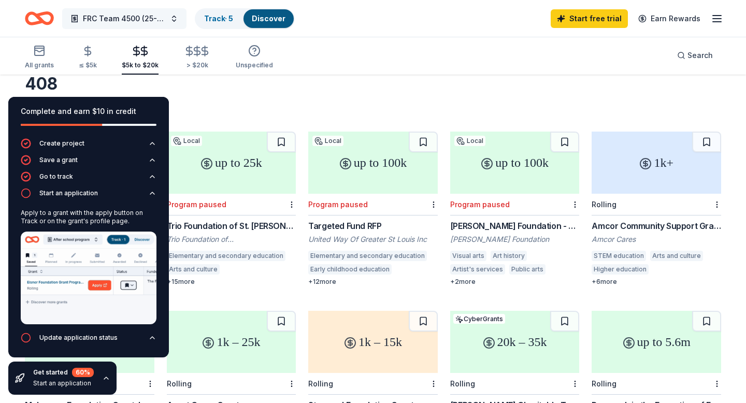
click at [144, 20] on span "FRC Team 4500 (25-26)" at bounding box center [124, 18] width 83 height 12
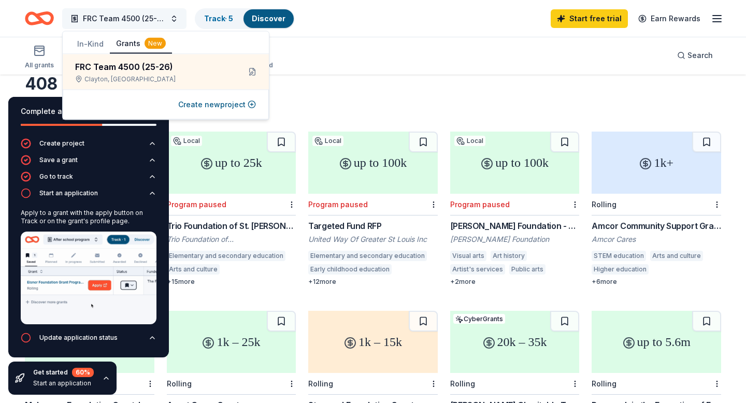
click at [144, 20] on span "FRC Team 4500 (25-26)" at bounding box center [124, 18] width 83 height 12
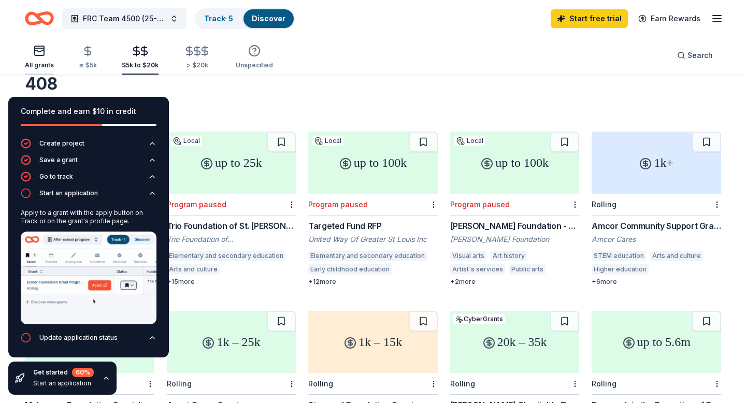
click at [41, 53] on icon "button" at bounding box center [39, 51] width 12 height 12
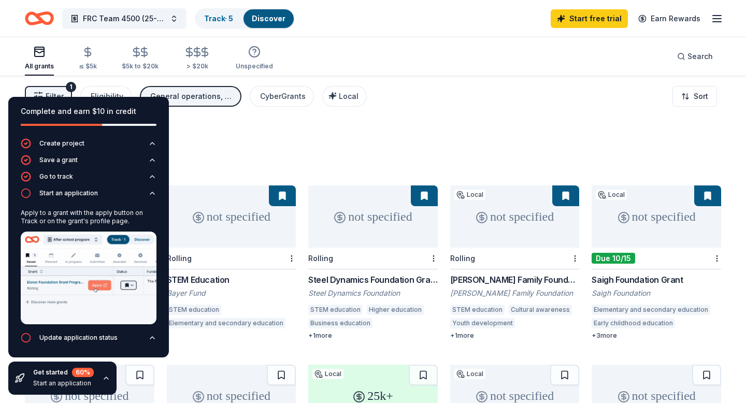
click at [53, 92] on div "Complete and earn $10 in credit Create project Save a grant Go to track Start a…" at bounding box center [88, 246] width 177 height 314
click at [148, 193] on icon "button" at bounding box center [152, 193] width 8 height 8
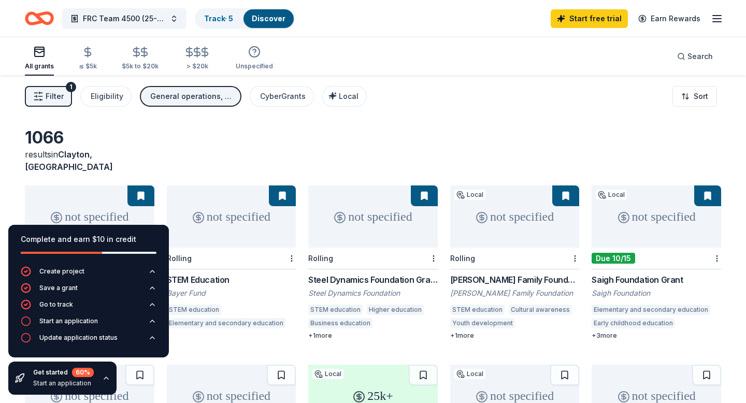
click at [44, 104] on button "Filter 1" at bounding box center [48, 96] width 47 height 21
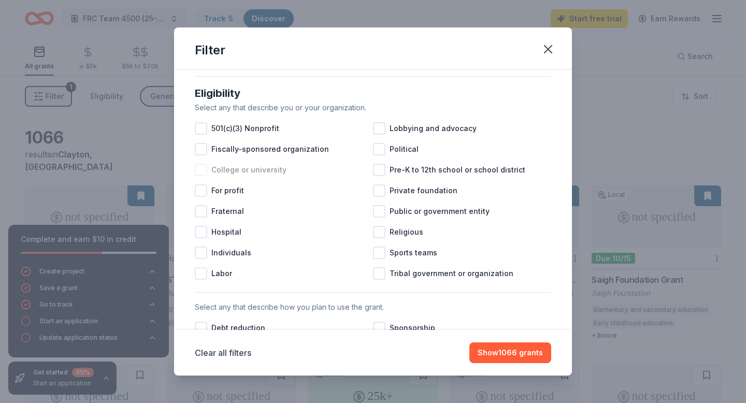
scroll to position [98, 0]
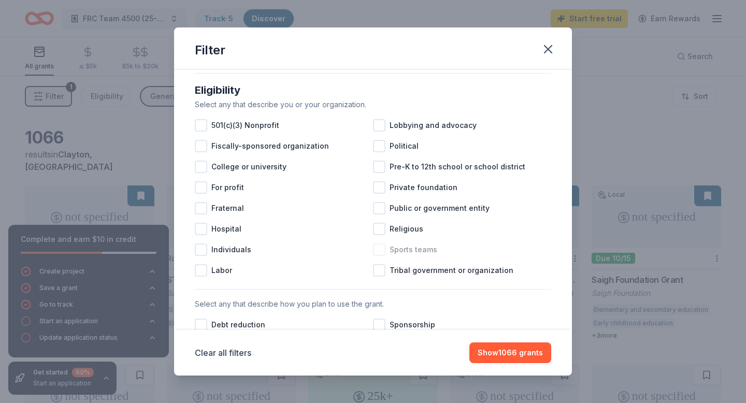
click at [387, 254] on div "Sports teams" at bounding box center [462, 249] width 178 height 21
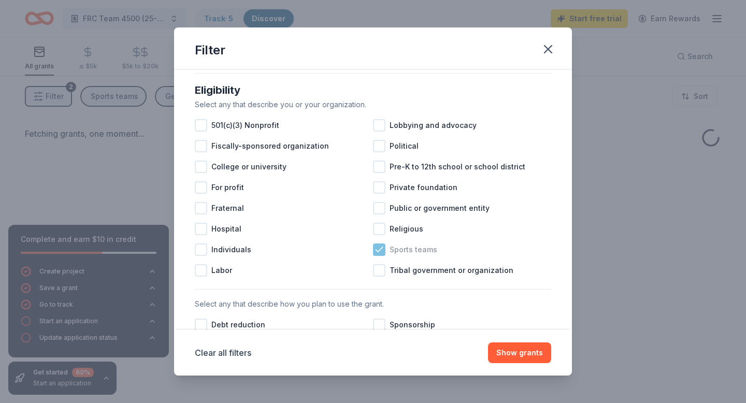
click at [387, 254] on div "Sports teams" at bounding box center [462, 249] width 178 height 21
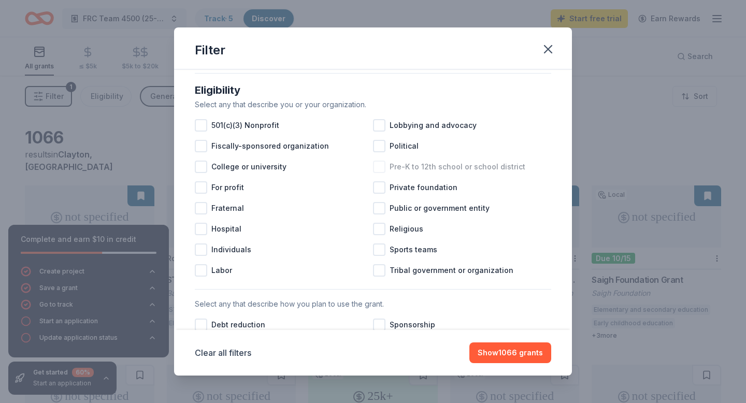
click at [479, 168] on span "Pre-K to 12th school or school district" at bounding box center [457, 167] width 136 height 12
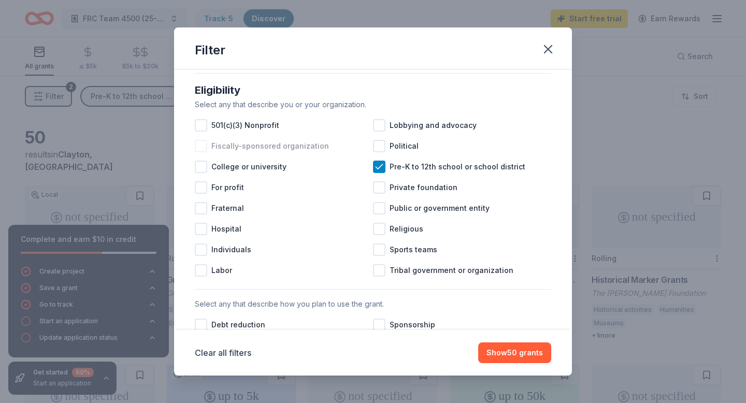
click at [284, 137] on div "Fiscally-sponsored organization" at bounding box center [284, 146] width 178 height 21
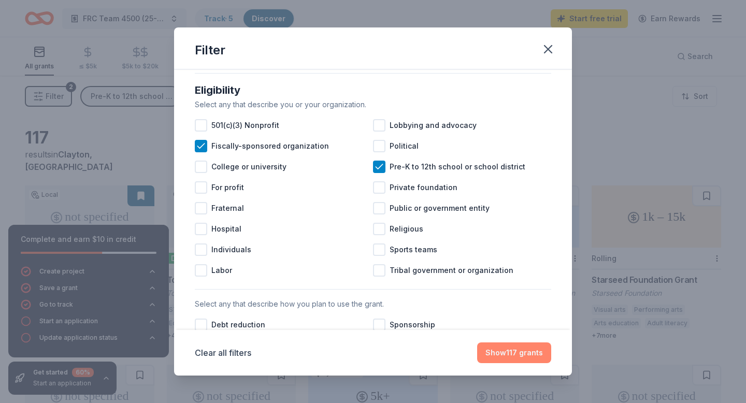
click at [507, 346] on button "Show 117 grants" at bounding box center [514, 352] width 74 height 21
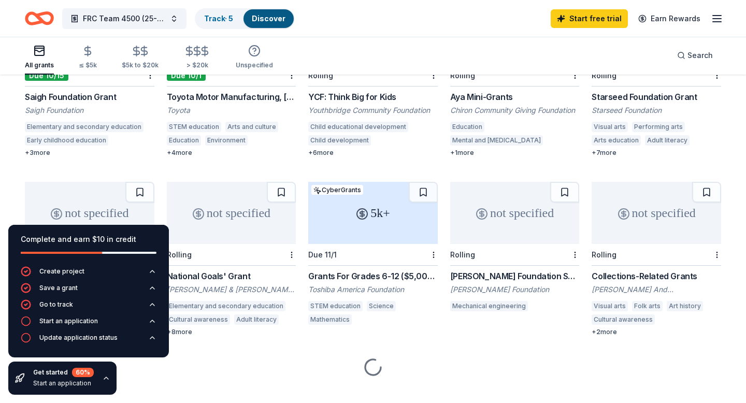
scroll to position [187, 0]
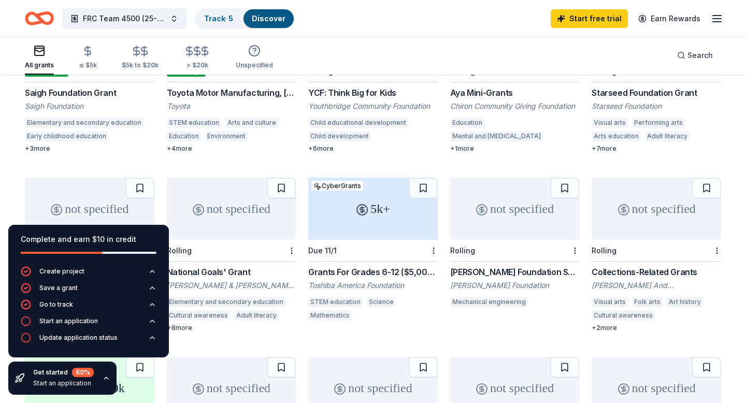
click at [384, 198] on div "5k+" at bounding box center [372, 209] width 129 height 62
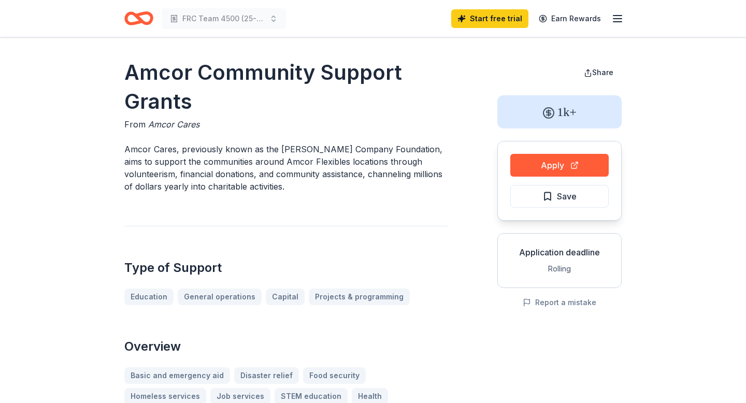
scroll to position [185, 0]
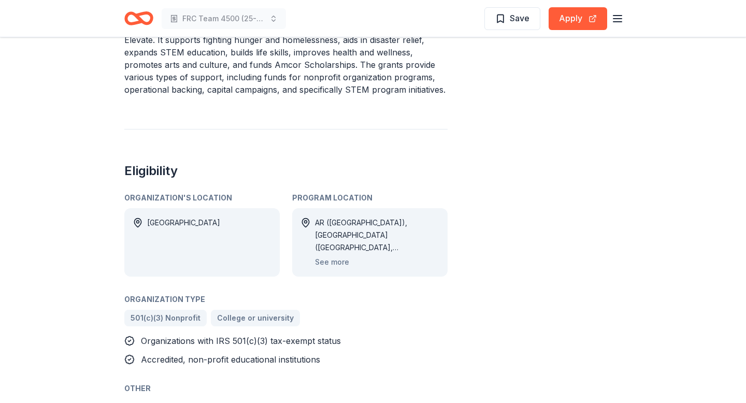
scroll to position [422, 0]
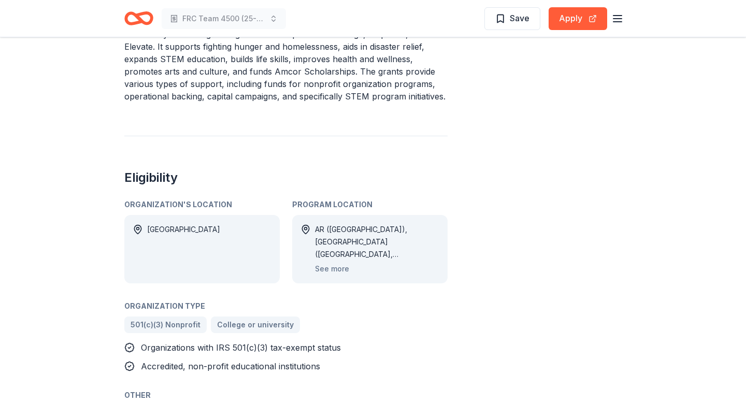
click at [326, 255] on div "AR ([GEOGRAPHIC_DATA]), [GEOGRAPHIC_DATA] ([GEOGRAPHIC_DATA], [GEOGRAPHIC_DATA]…" at bounding box center [369, 249] width 155 height 68
click at [332, 263] on button "See more" at bounding box center [332, 269] width 34 height 12
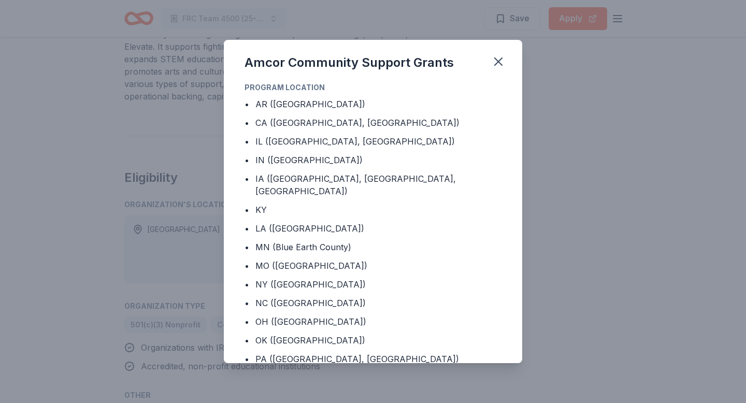
scroll to position [41, 0]
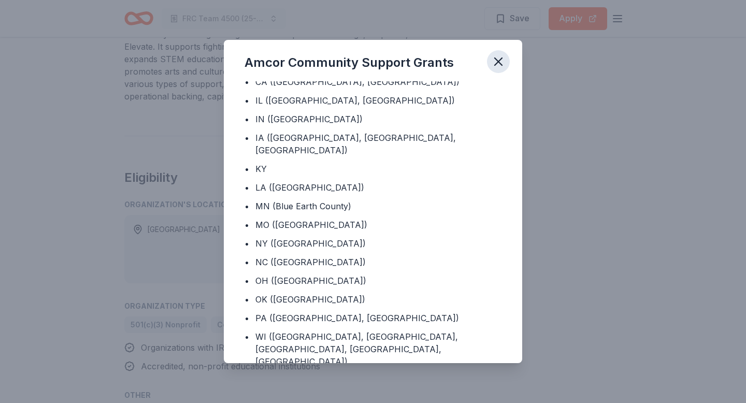
click at [502, 62] on icon "button" at bounding box center [498, 61] width 15 height 15
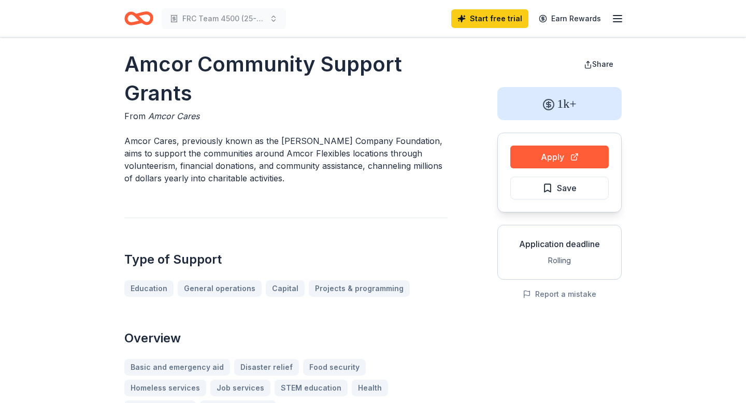
scroll to position [43, 0]
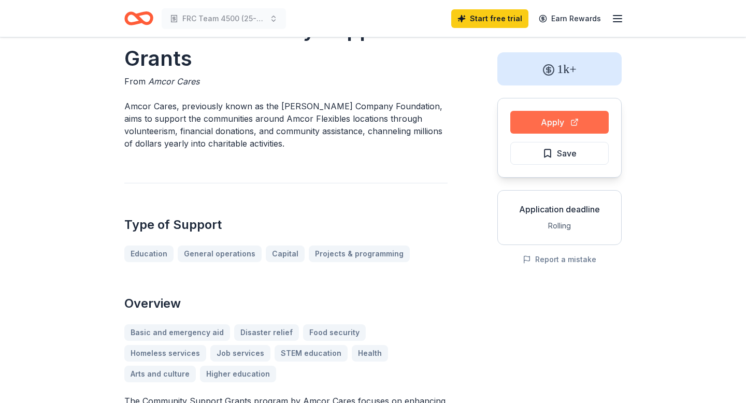
click at [537, 128] on button "Apply" at bounding box center [559, 122] width 98 height 23
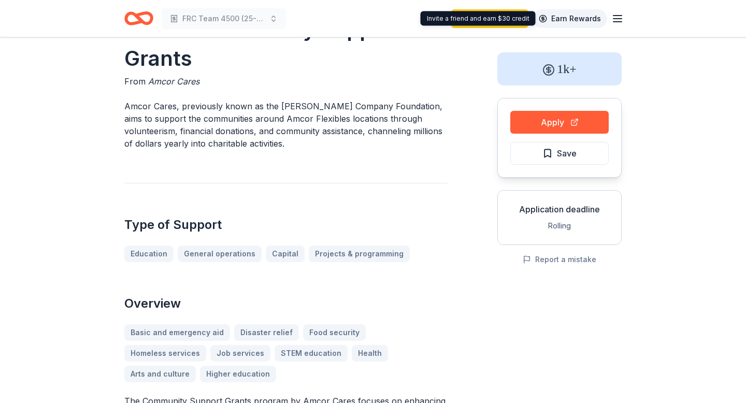
scroll to position [0, 0]
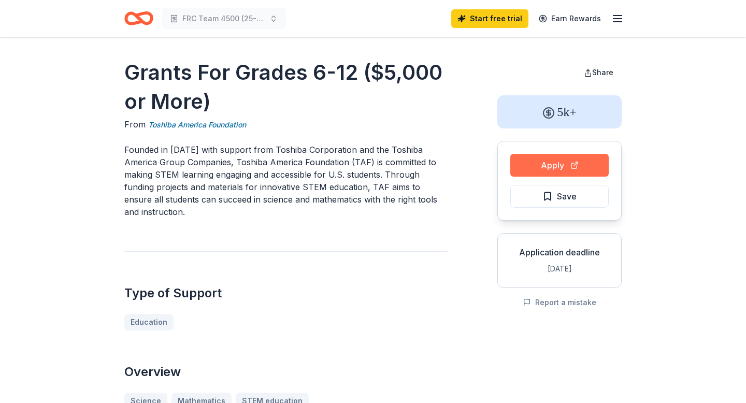
click at [543, 163] on button "Apply" at bounding box center [559, 165] width 98 height 23
